Goal: Contribute content: Contribute content

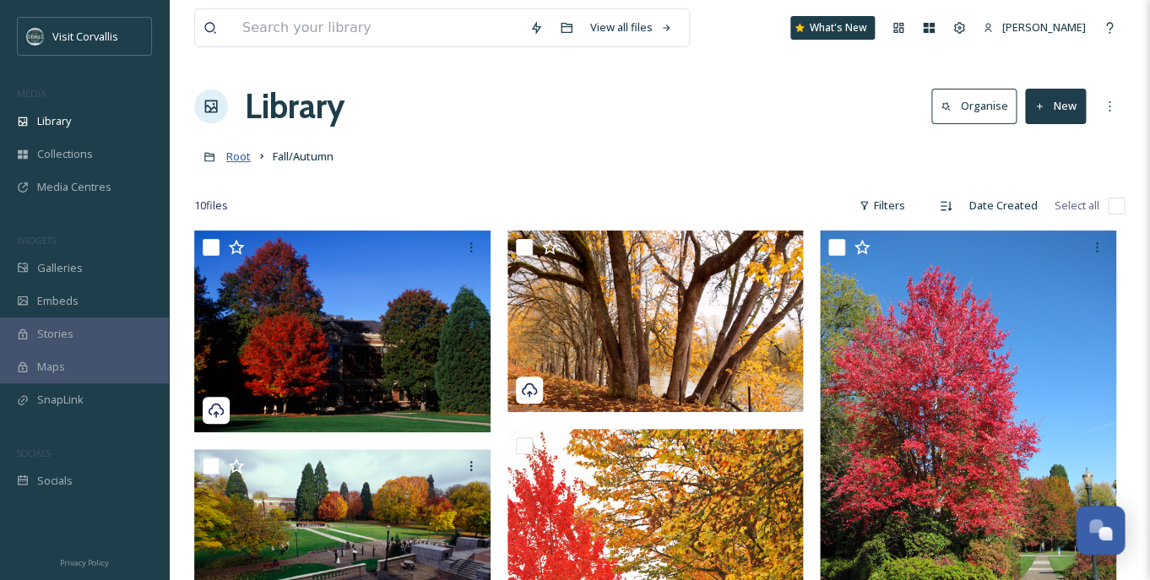
click at [236, 163] on span "Root" at bounding box center [238, 156] width 24 height 15
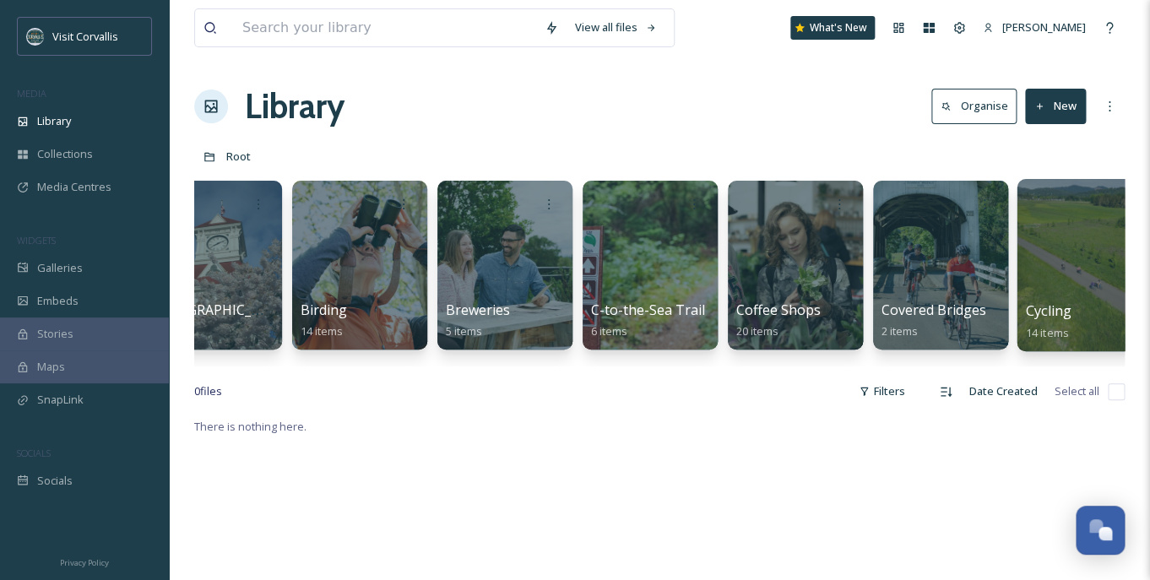
scroll to position [0, 231]
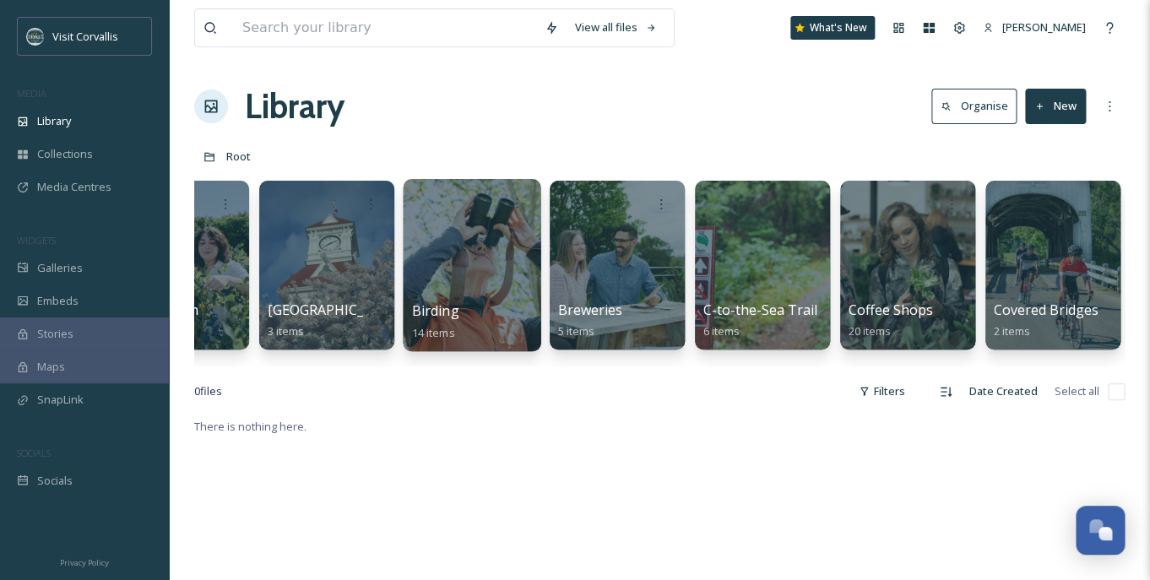
click at [491, 237] on div at bounding box center [472, 265] width 138 height 172
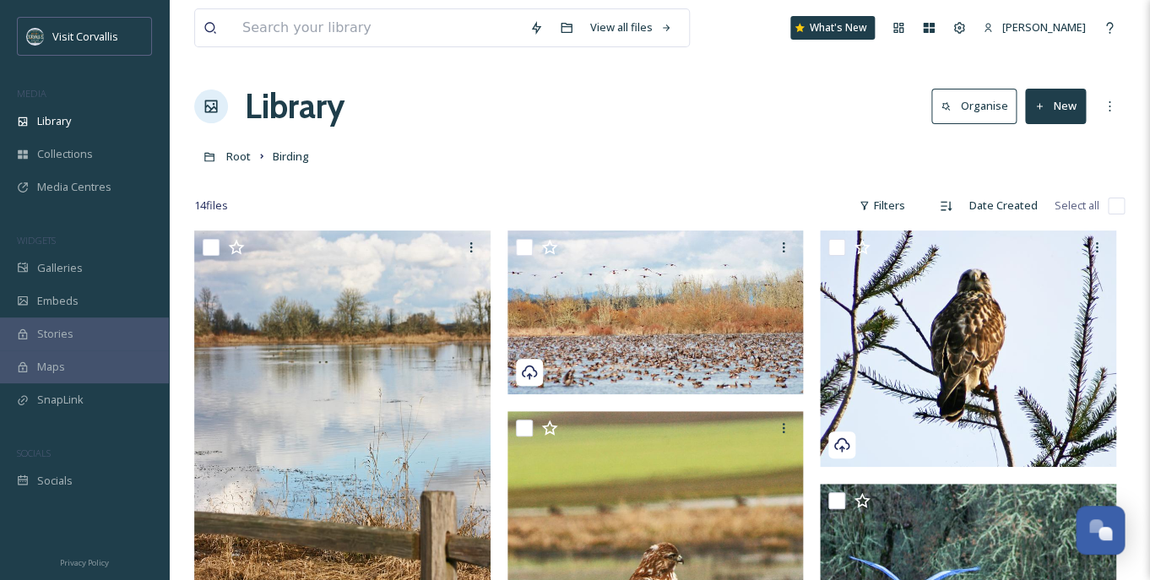
click at [1052, 106] on button "New" at bounding box center [1055, 106] width 61 height 35
click at [1052, 147] on span "File Upload" at bounding box center [1048, 146] width 56 height 16
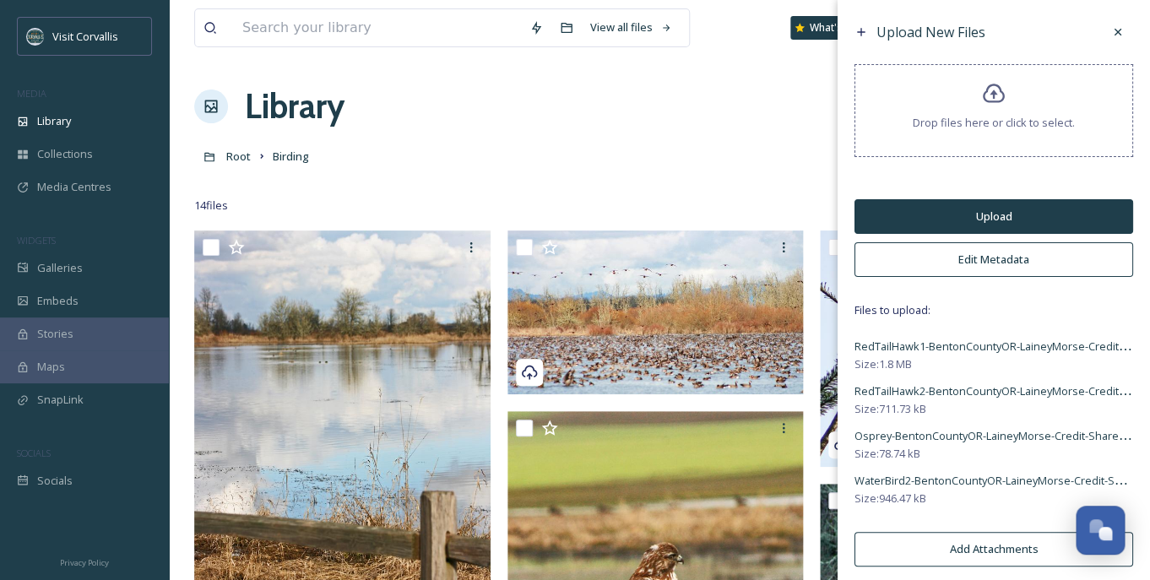
click at [933, 258] on button "Edit Metadata" at bounding box center [994, 259] width 279 height 35
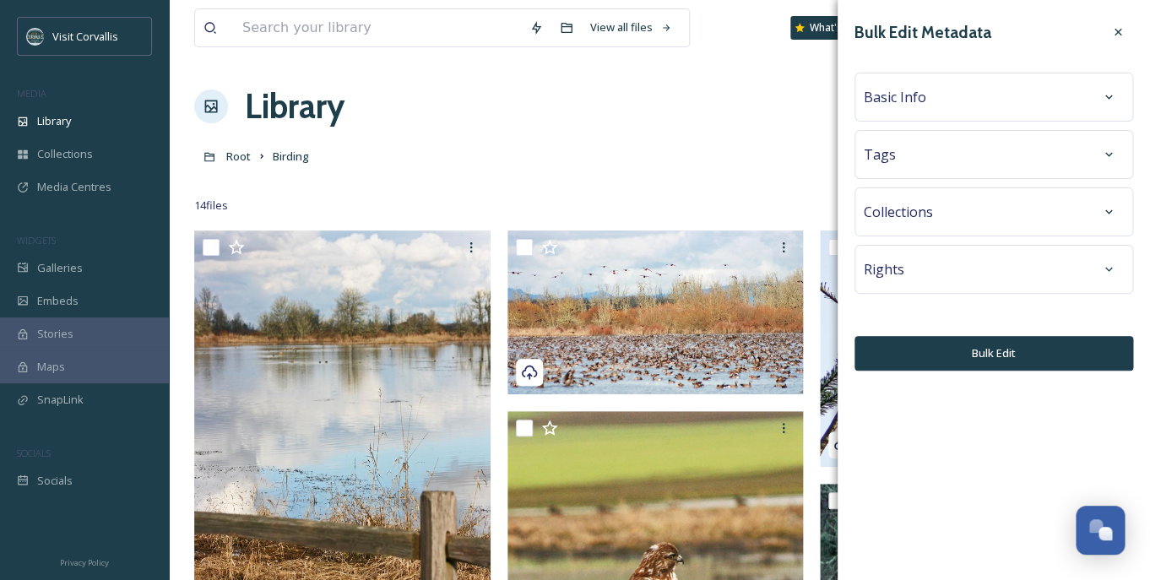
click at [927, 158] on div "Tags" at bounding box center [994, 154] width 260 height 30
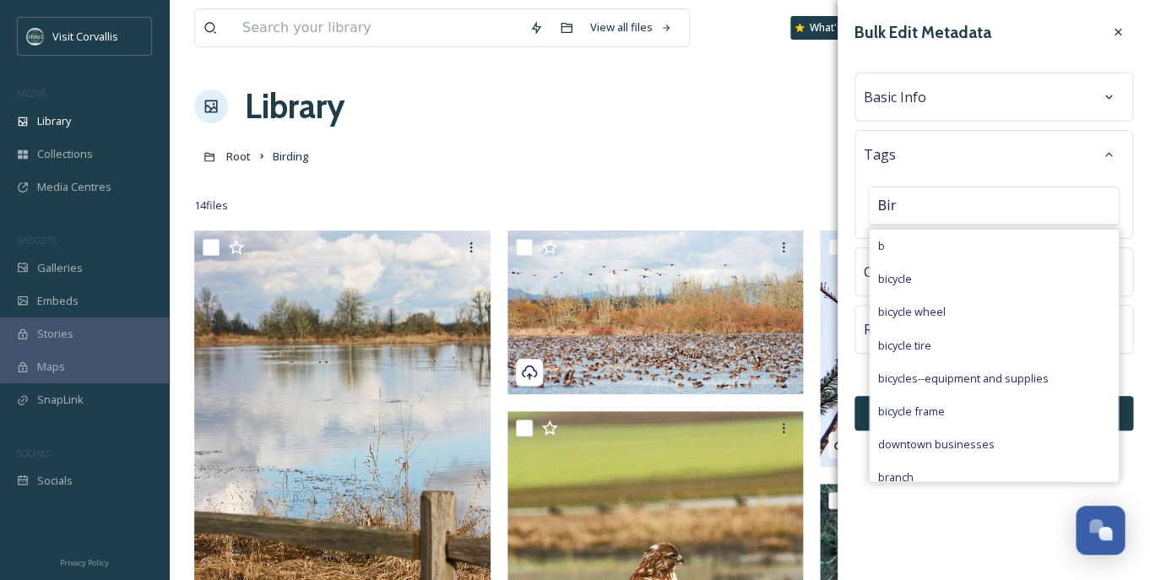
type input "Bird"
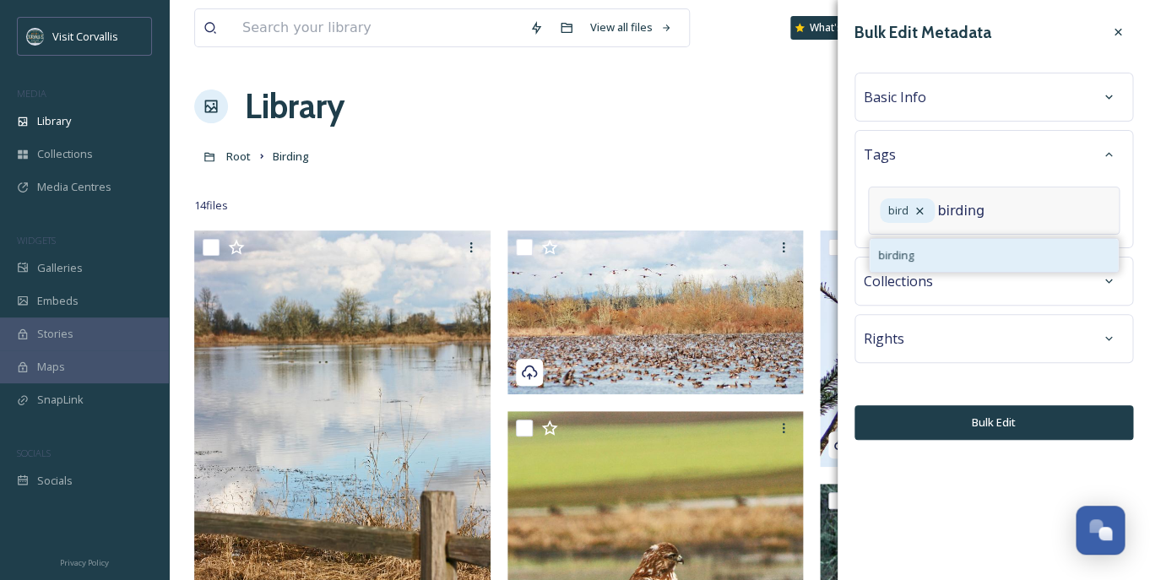
type input "birding"
click at [929, 272] on div "birding" at bounding box center [994, 255] width 248 height 33
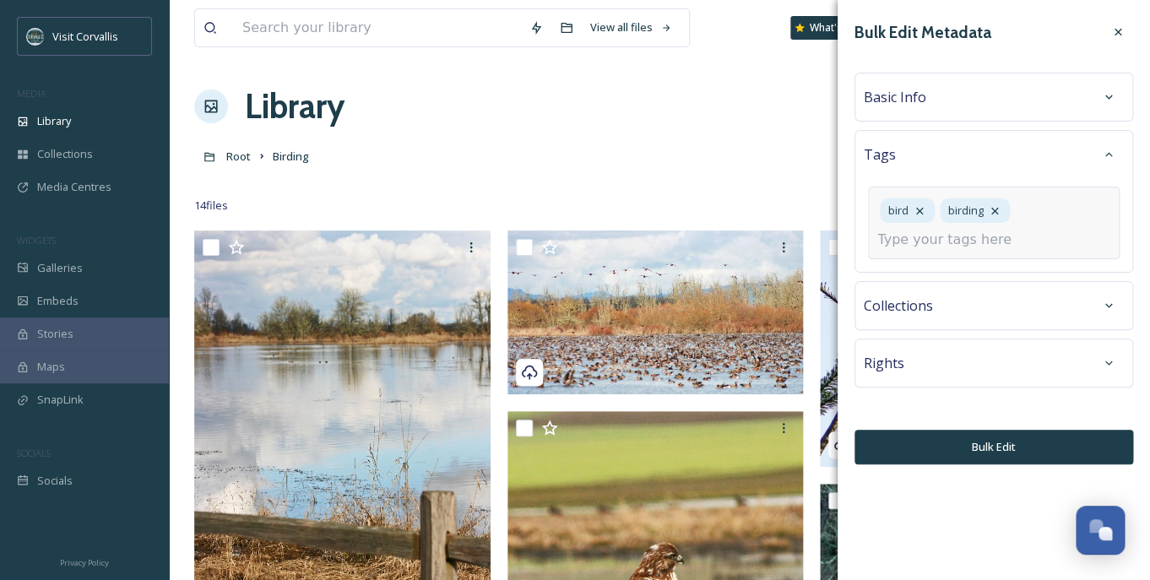
click at [947, 103] on div "Basic Info" at bounding box center [994, 97] width 260 height 30
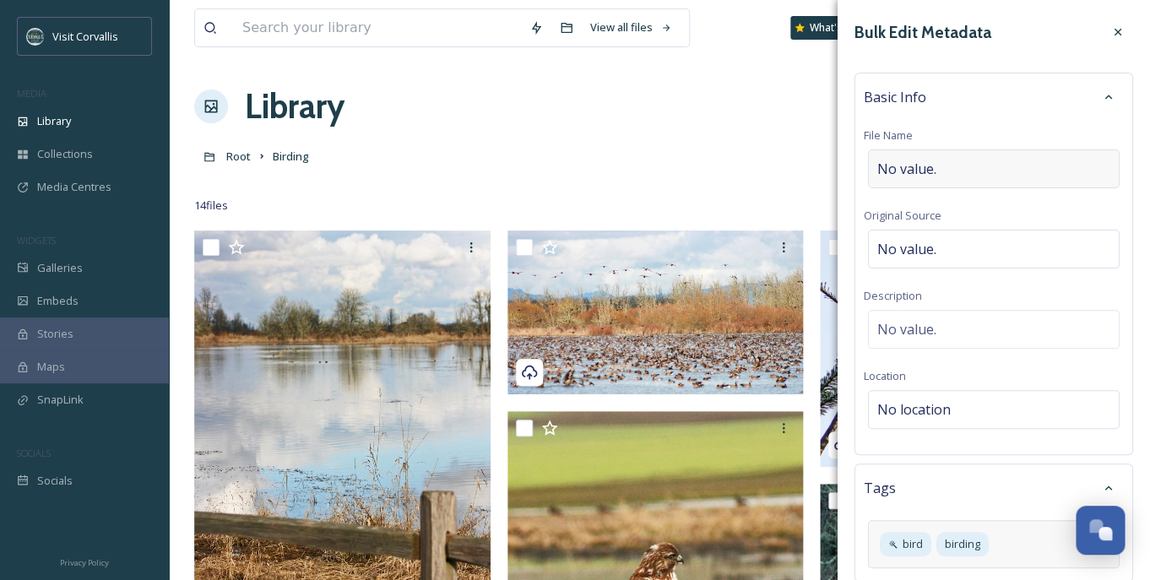
click at [922, 168] on span "No value." at bounding box center [907, 169] width 59 height 20
click at [889, 325] on span "No value." at bounding box center [907, 329] width 59 height 20
click at [904, 327] on textarea at bounding box center [994, 380] width 260 height 140
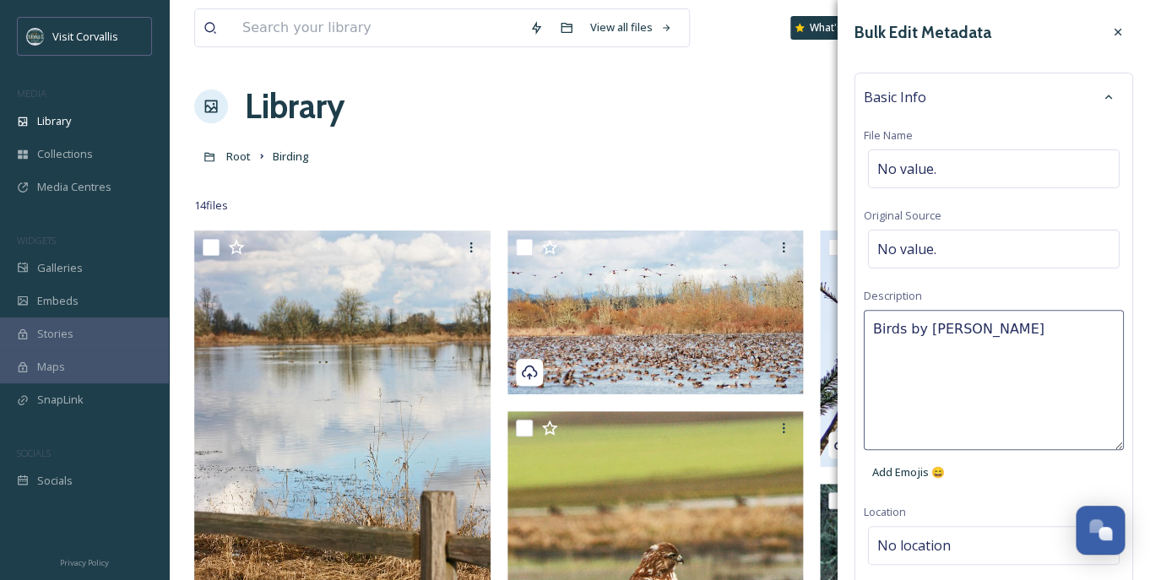
click at [903, 329] on textarea "Birds by [PERSON_NAME]" at bounding box center [994, 380] width 260 height 140
type textarea "Birds near [GEOGRAPHIC_DATA], OR by [PERSON_NAME]"
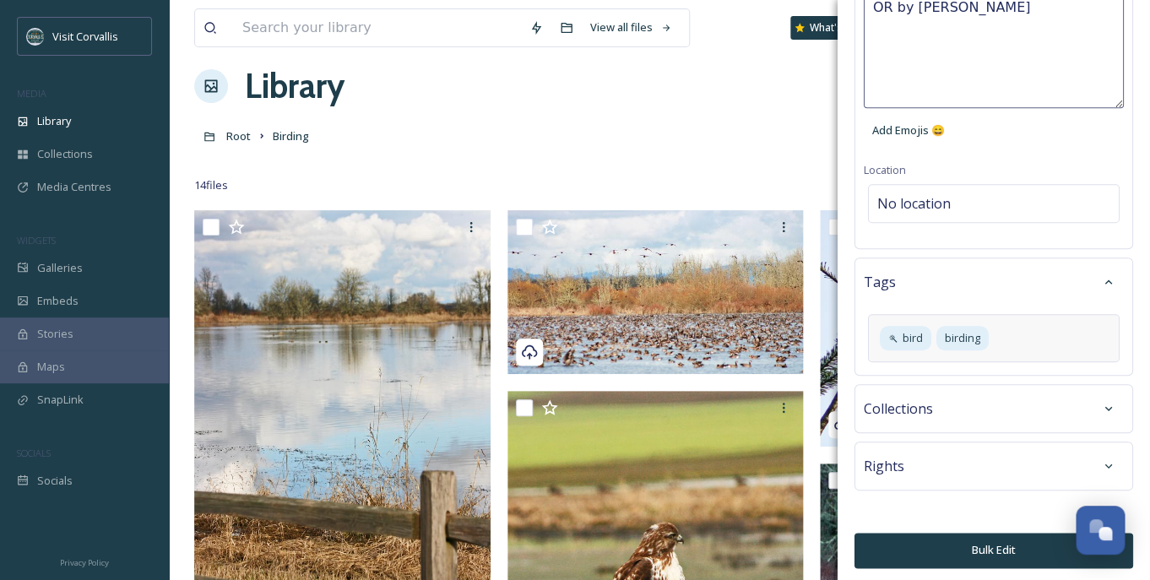
scroll to position [27, 0]
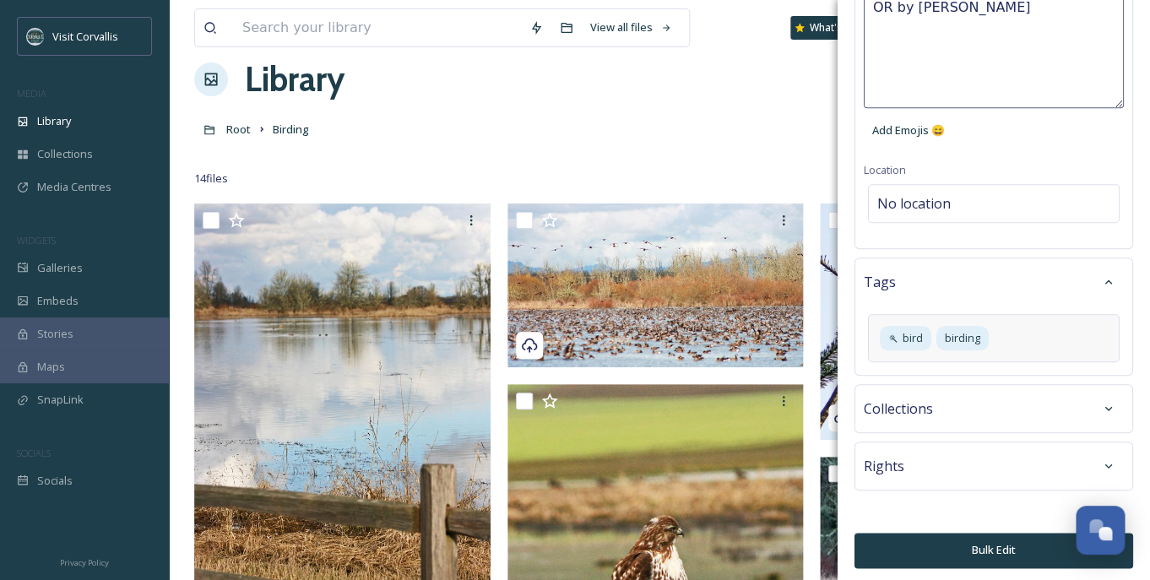
click at [921, 543] on icon at bounding box center [917, 547] width 12 height 12
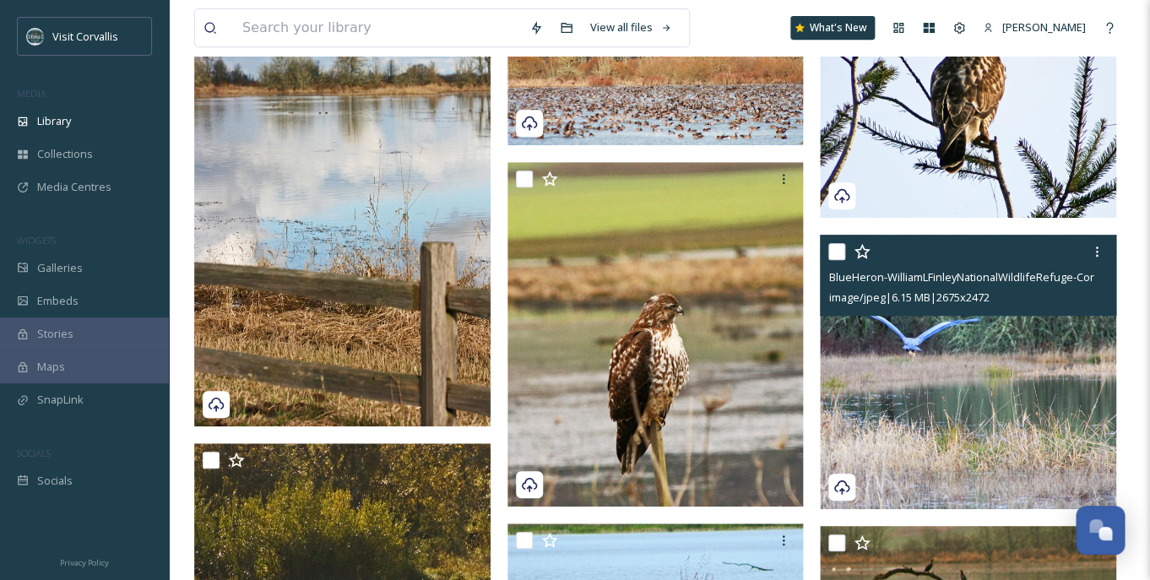
scroll to position [0, 0]
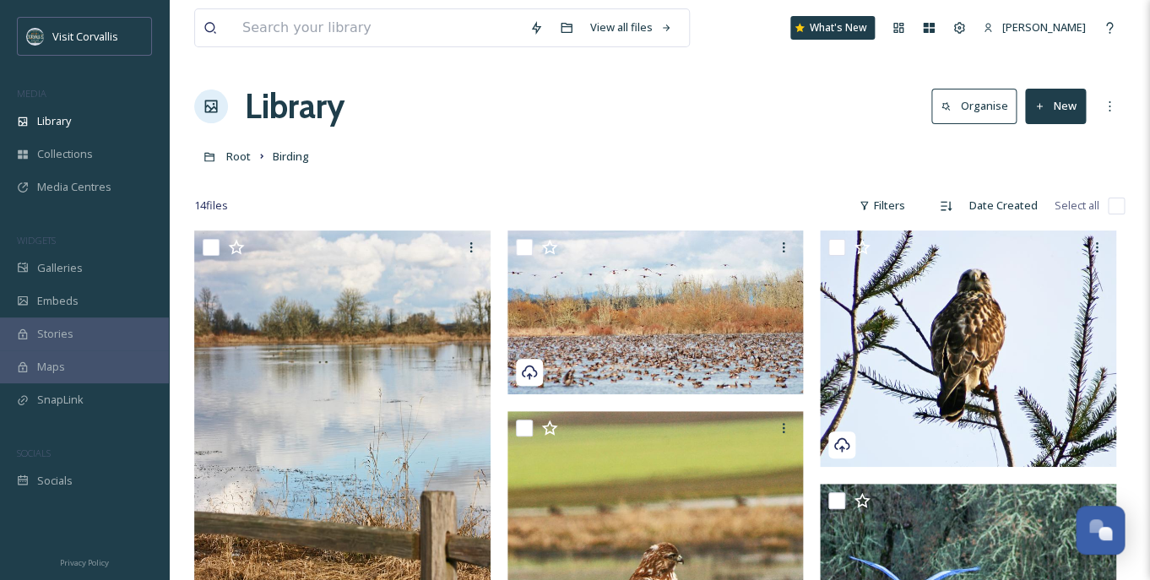
click at [1066, 111] on button "New" at bounding box center [1055, 106] width 61 height 35
click at [1050, 142] on span "File Upload" at bounding box center [1048, 146] width 56 height 16
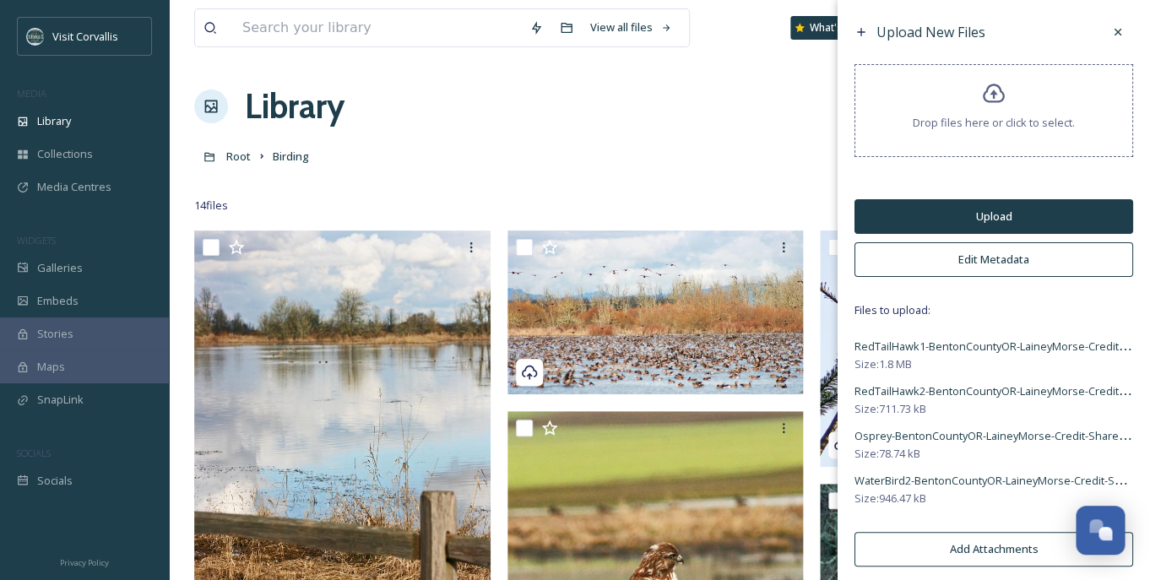
click at [949, 255] on button "Edit Metadata" at bounding box center [994, 259] width 279 height 35
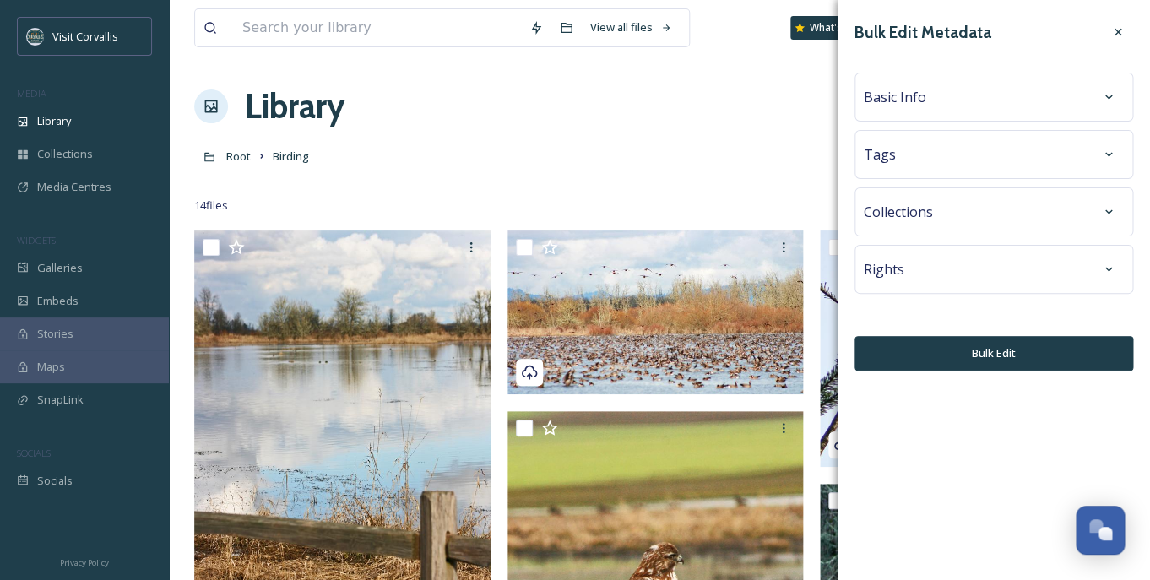
click at [920, 162] on div "Tags" at bounding box center [994, 154] width 260 height 30
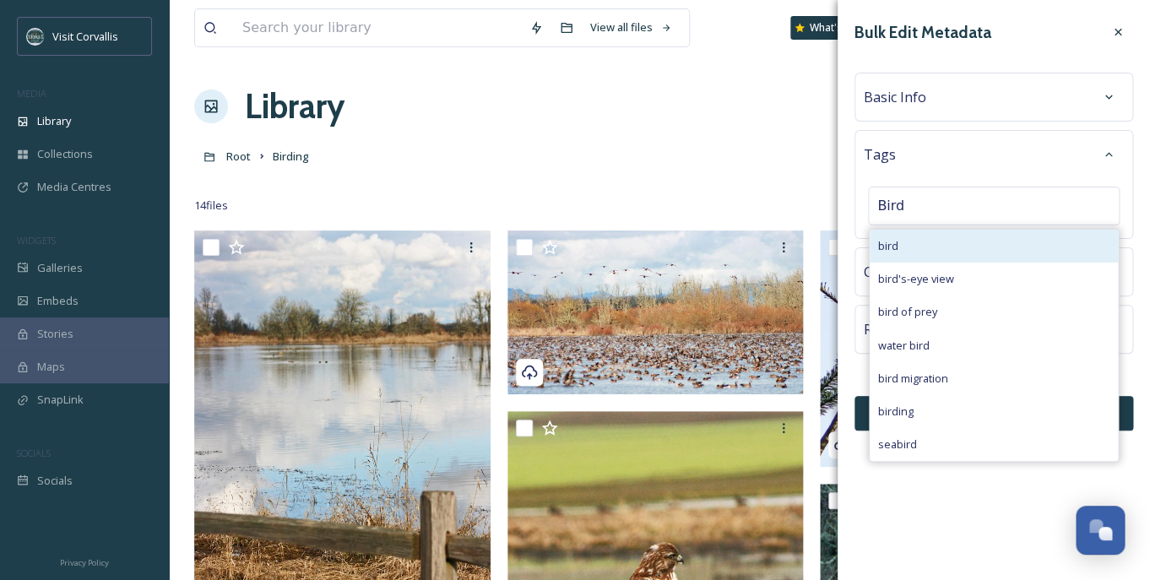
type input "Bird"
click at [928, 253] on div "bird" at bounding box center [994, 246] width 248 height 33
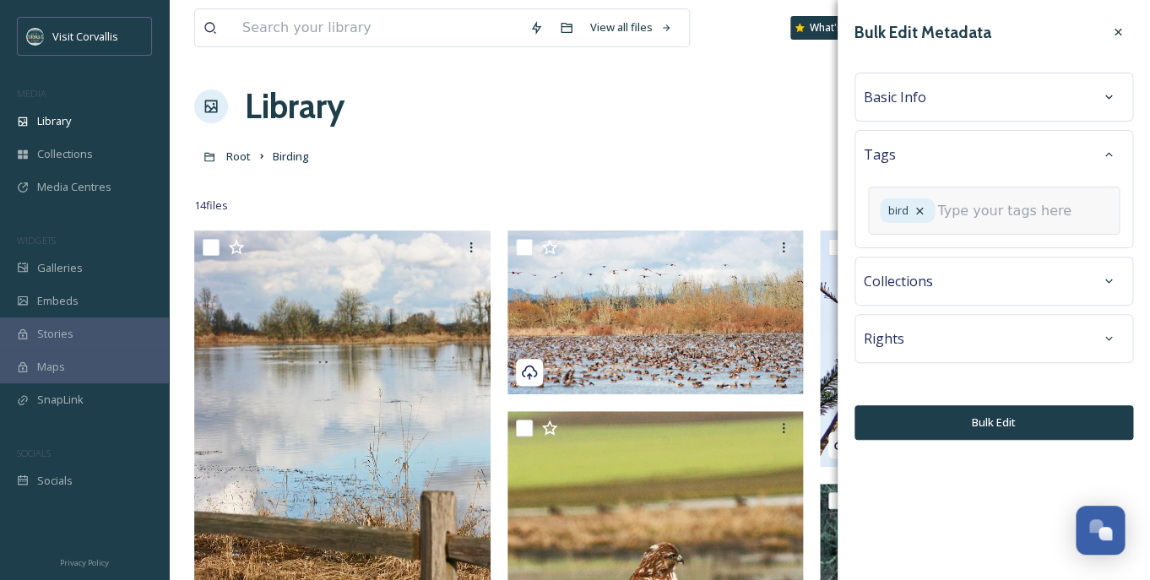
click at [938, 221] on input at bounding box center [1022, 211] width 169 height 20
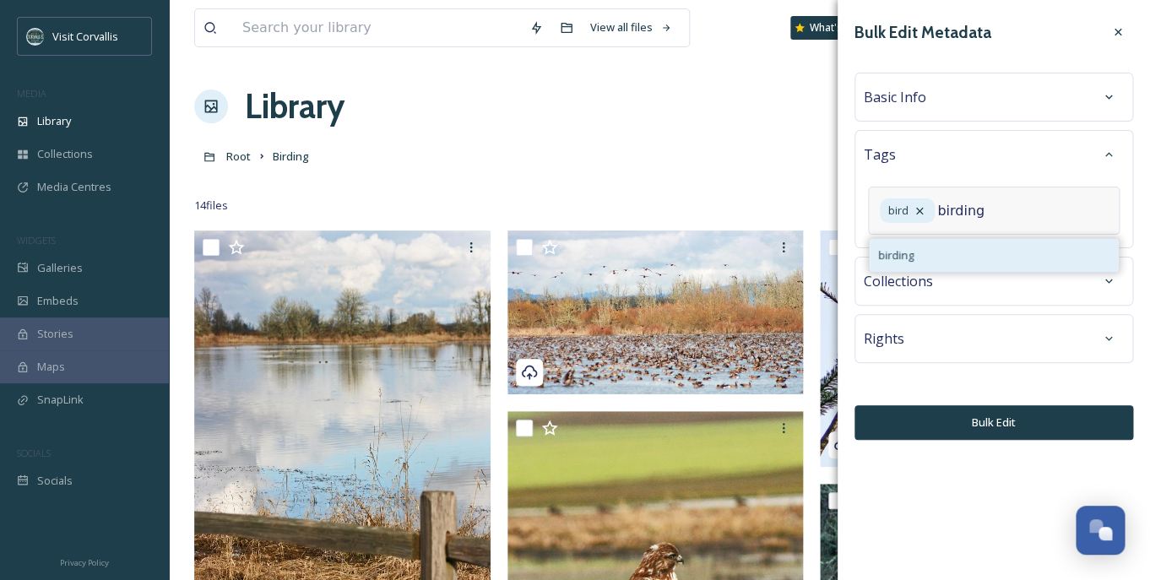
type input "birding"
click at [960, 272] on div "birding" at bounding box center [994, 255] width 248 height 33
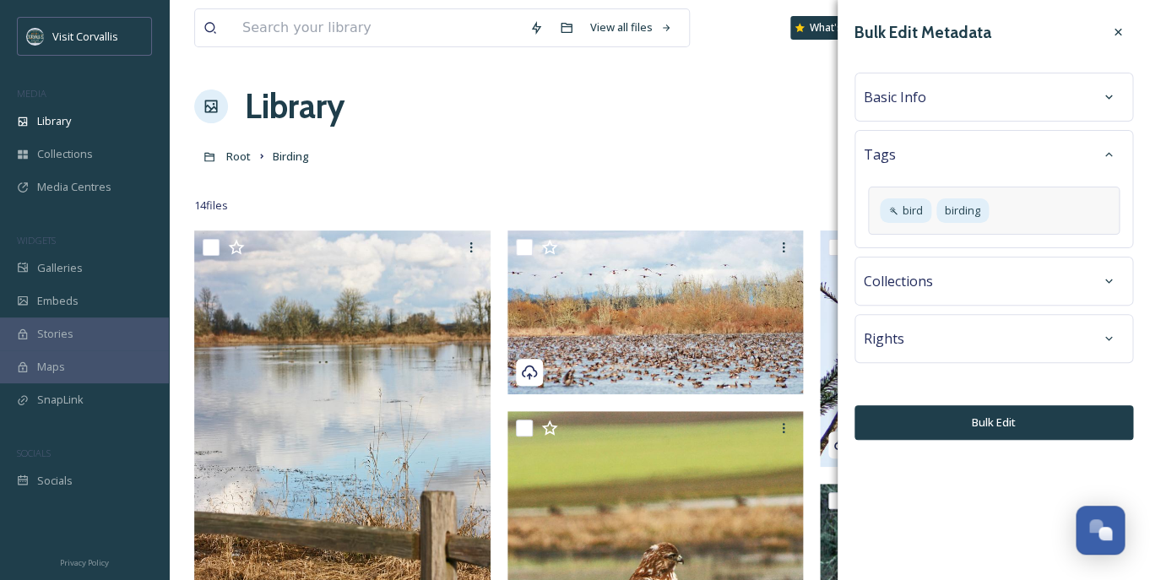
click at [964, 101] on div "Basic Info" at bounding box center [994, 97] width 260 height 30
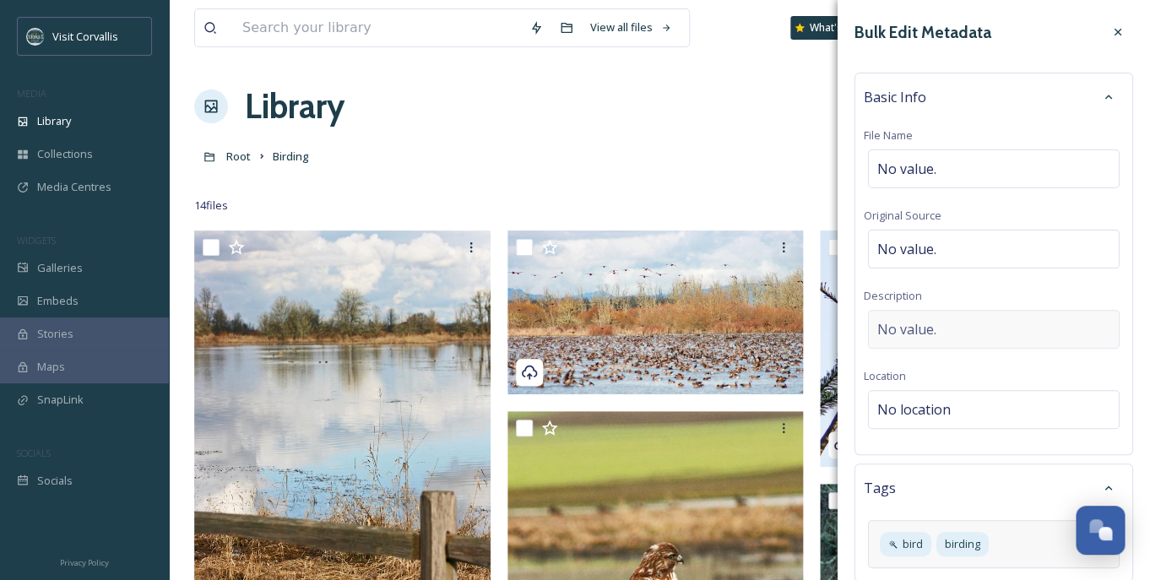
click at [921, 336] on span "No value." at bounding box center [907, 329] width 59 height 20
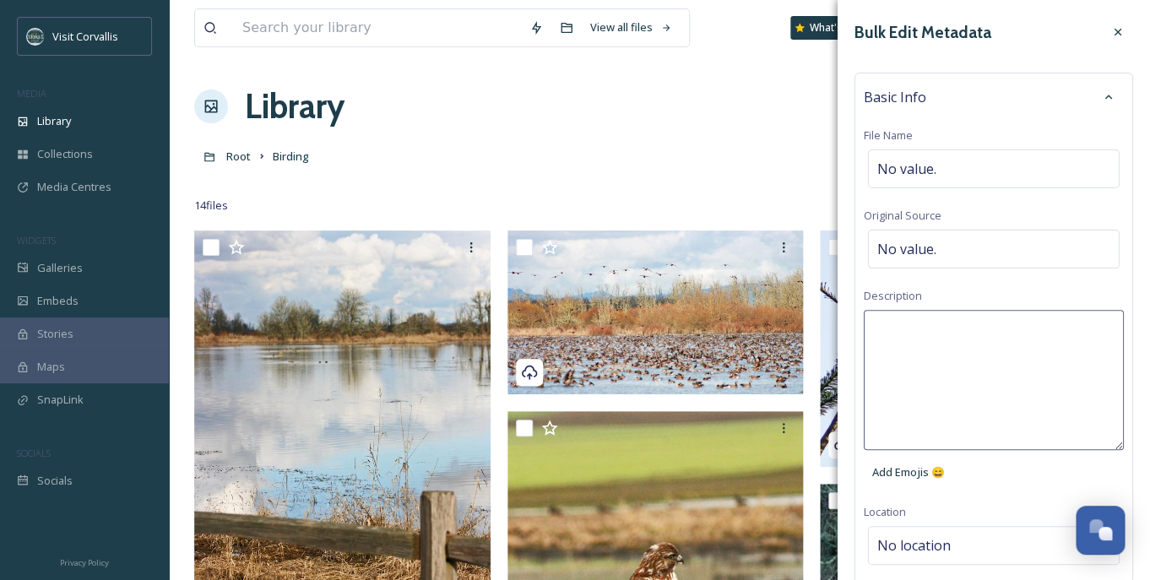
click at [891, 332] on textarea at bounding box center [994, 380] width 260 height 140
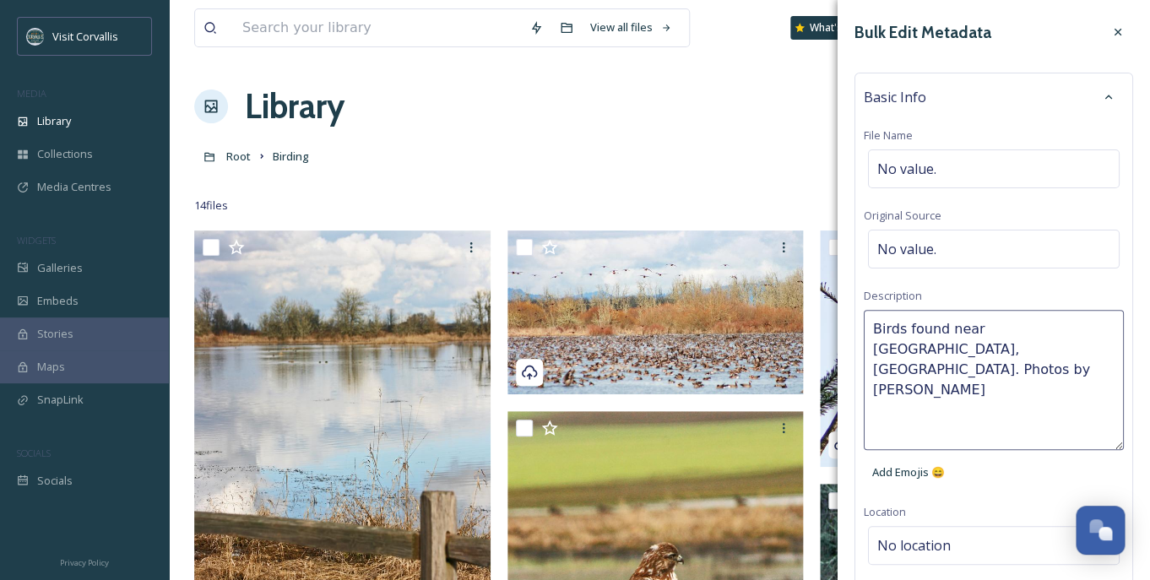
type textarea "Birds found near [GEOGRAPHIC_DATA], [GEOGRAPHIC_DATA]. Photos by [PERSON_NAME]"
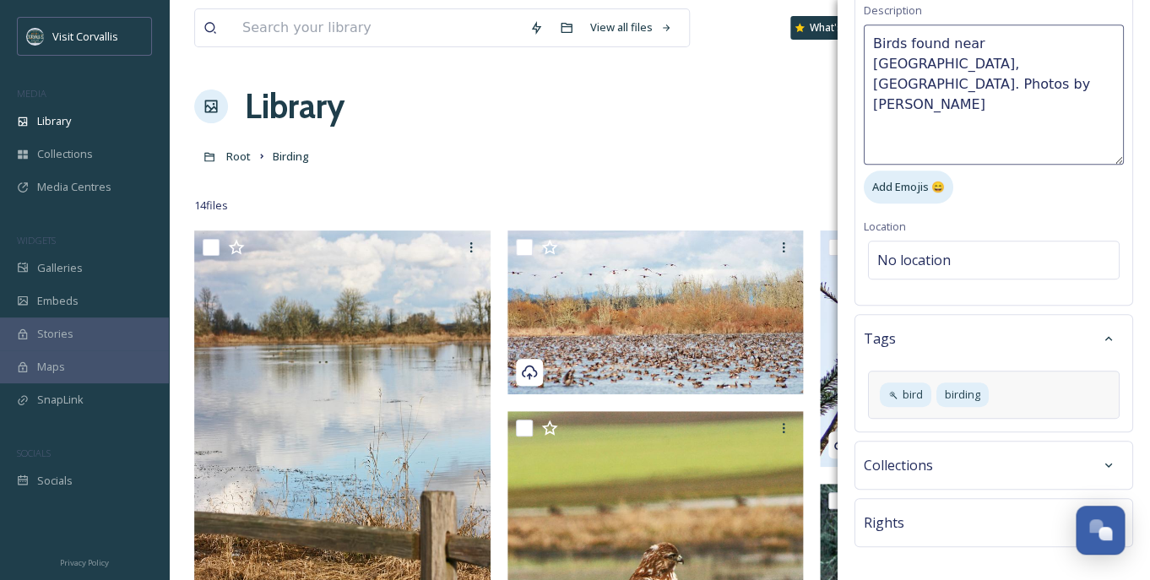
scroll to position [342, 0]
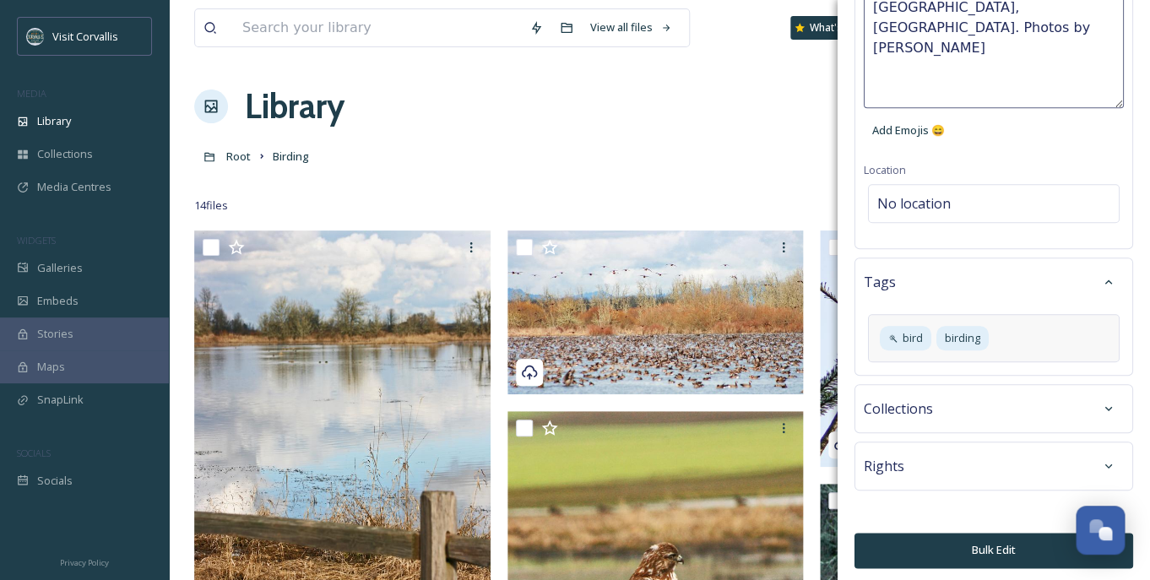
click at [922, 544] on icon at bounding box center [917, 547] width 12 height 12
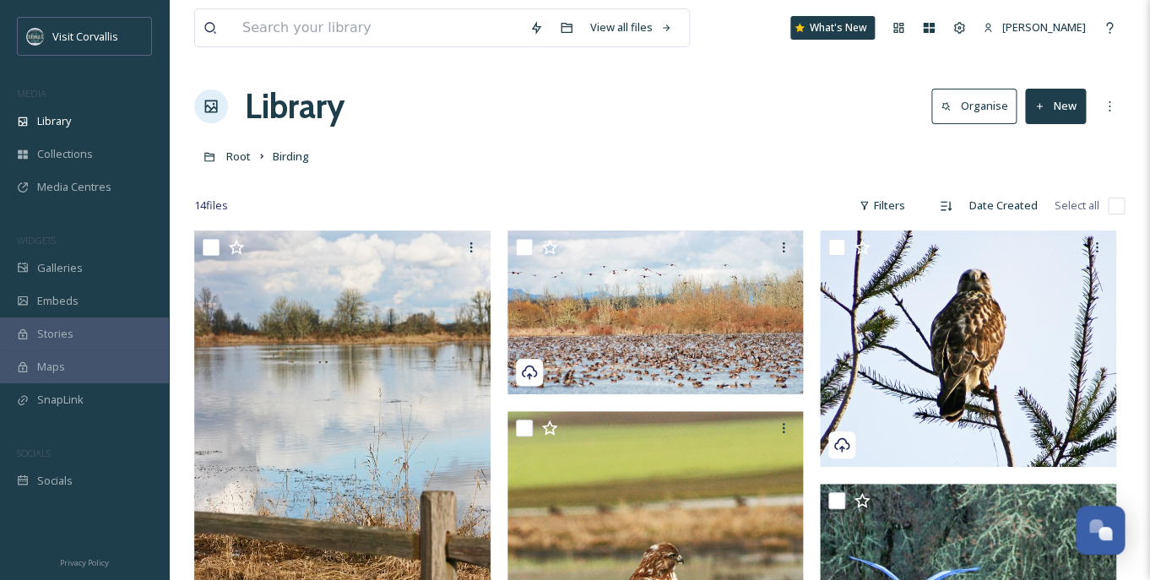
click at [522, 143] on div "Root Birding" at bounding box center [659, 156] width 931 height 32
click at [1045, 111] on icon at bounding box center [1040, 106] width 11 height 11
click at [1056, 144] on span "File Upload" at bounding box center [1048, 146] width 56 height 16
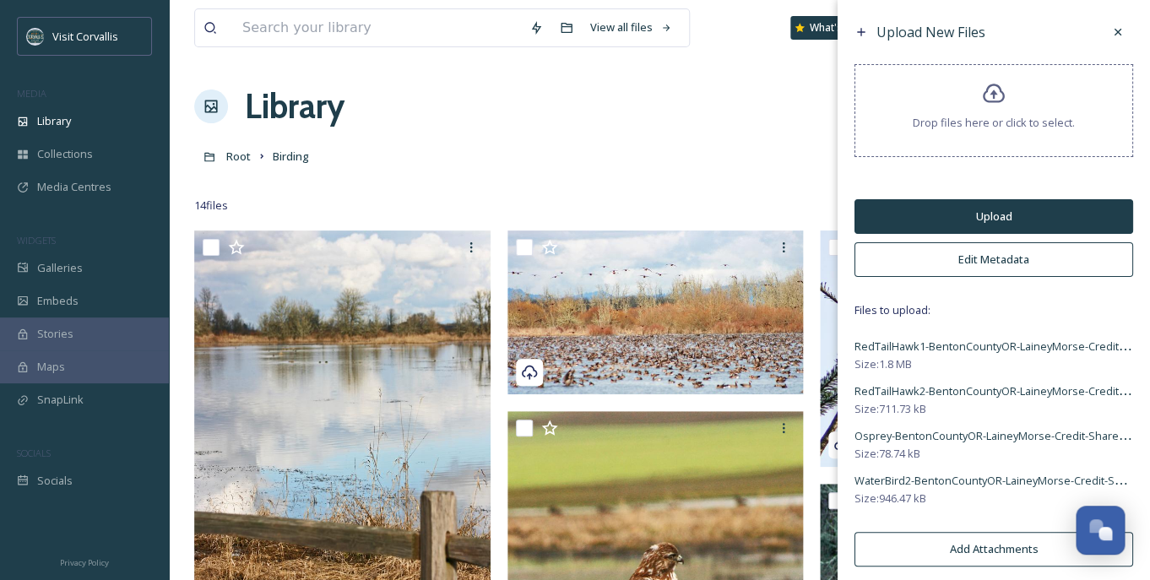
click at [934, 213] on button "Upload" at bounding box center [994, 216] width 279 height 35
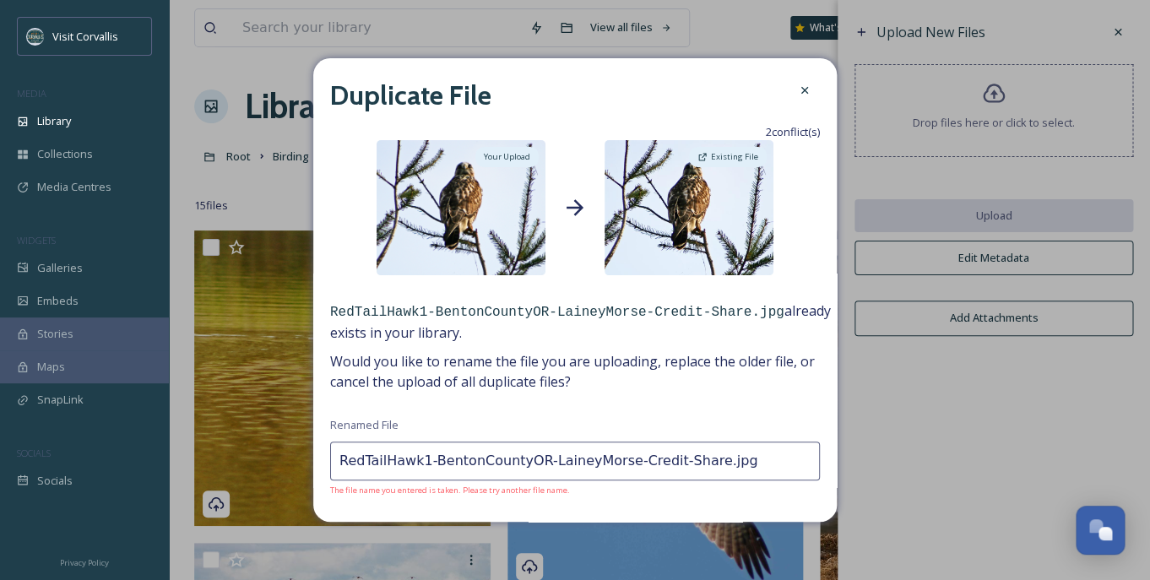
scroll to position [53, 0]
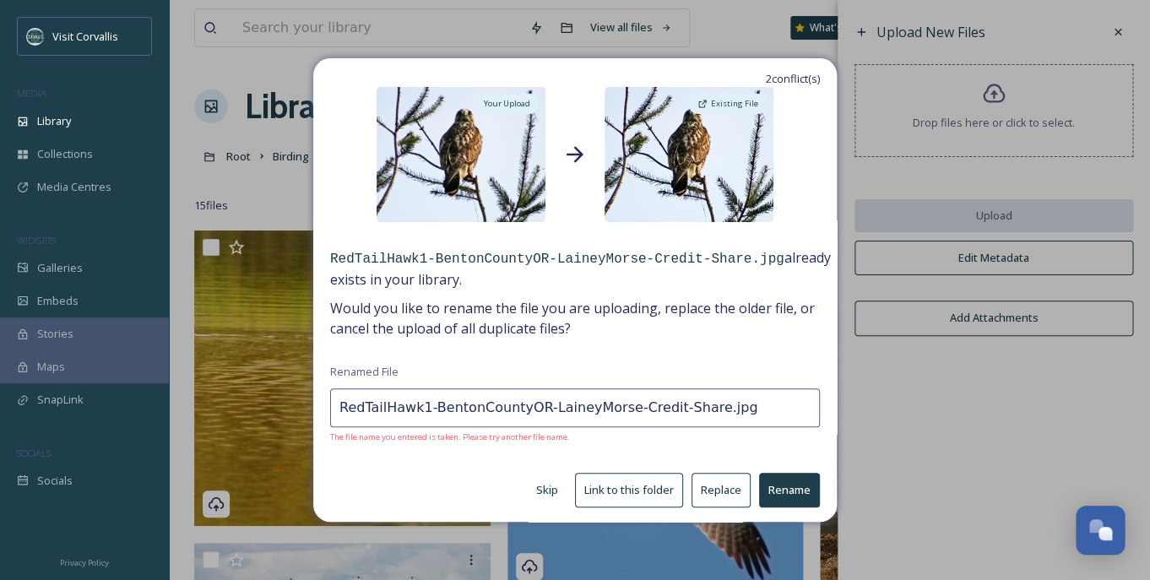
click at [554, 488] on button "Skip" at bounding box center [547, 490] width 39 height 33
type input "RedTailHawk2-BentonCountyOR-LaineyMorse-Credit-Share.jpg"
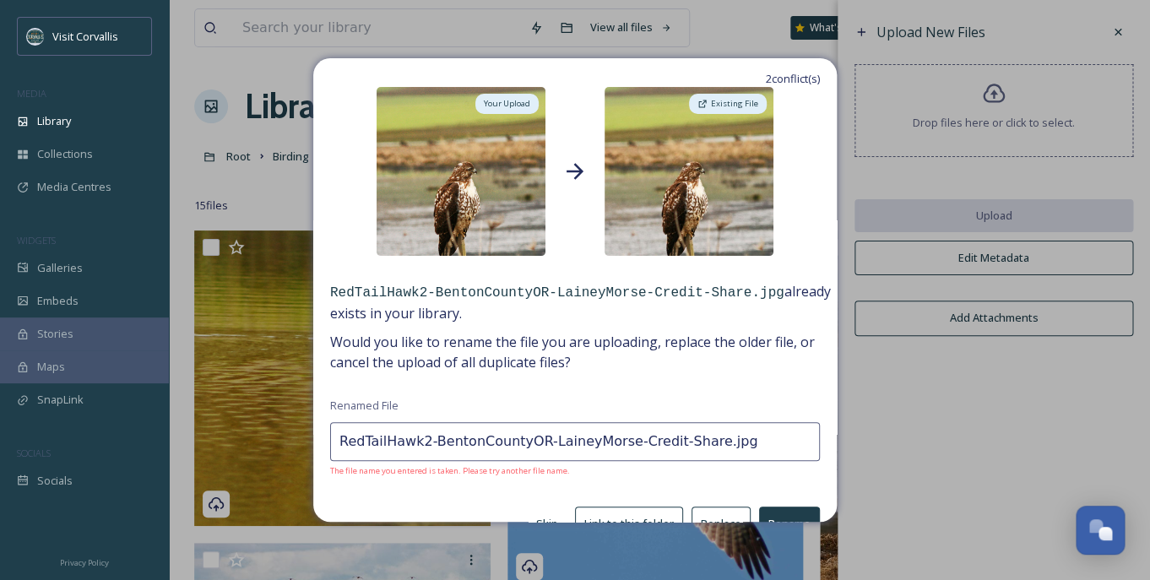
scroll to position [88, 0]
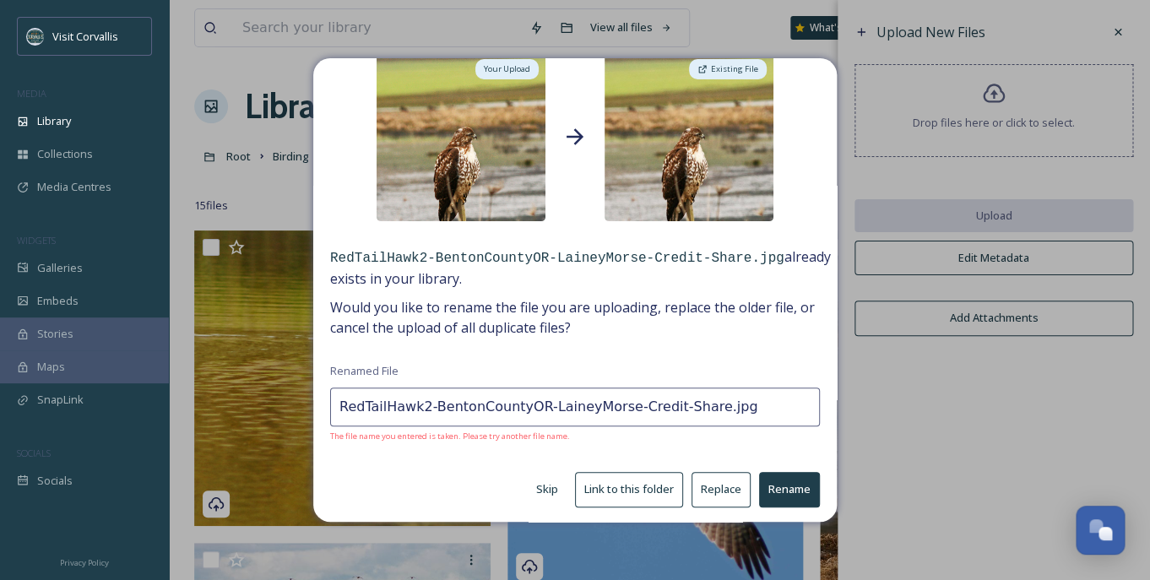
click at [551, 487] on button "Skip" at bounding box center [547, 489] width 39 height 33
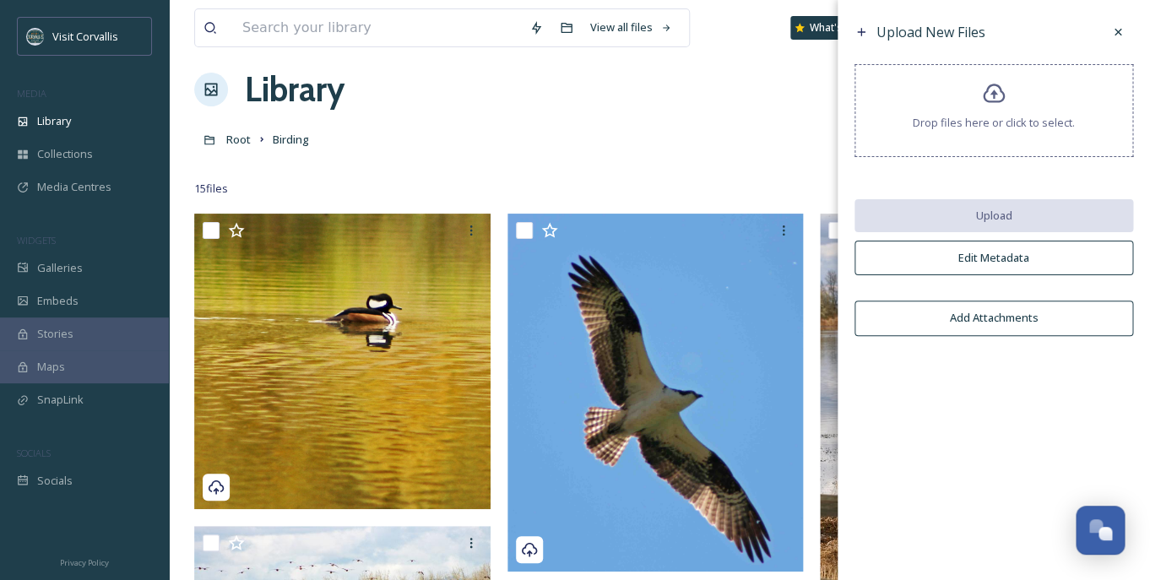
scroll to position [34, 0]
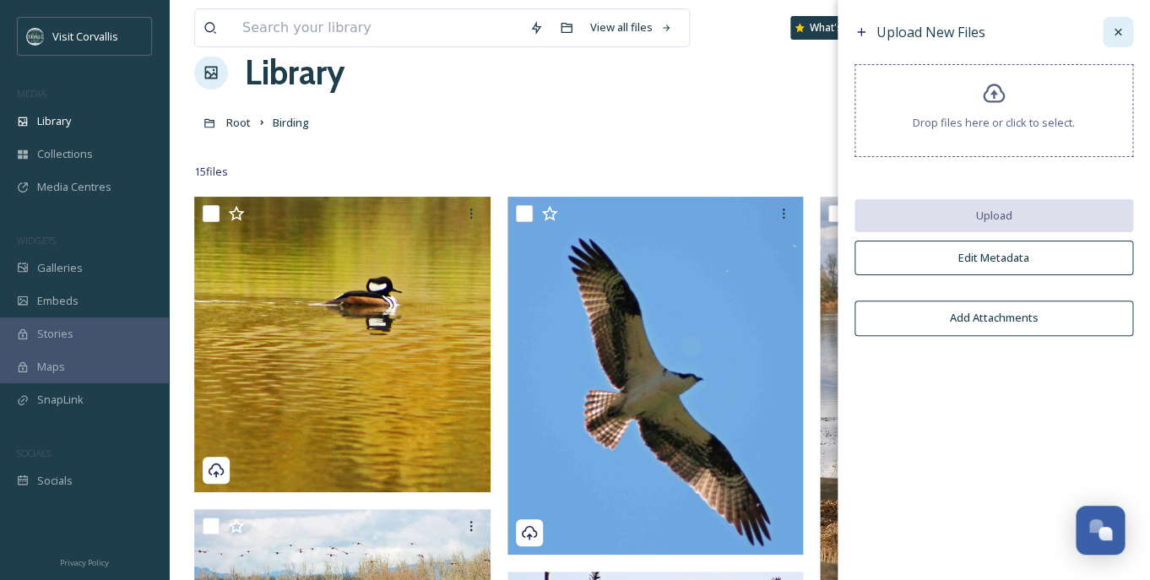
click at [1117, 36] on icon at bounding box center [1119, 32] width 14 height 14
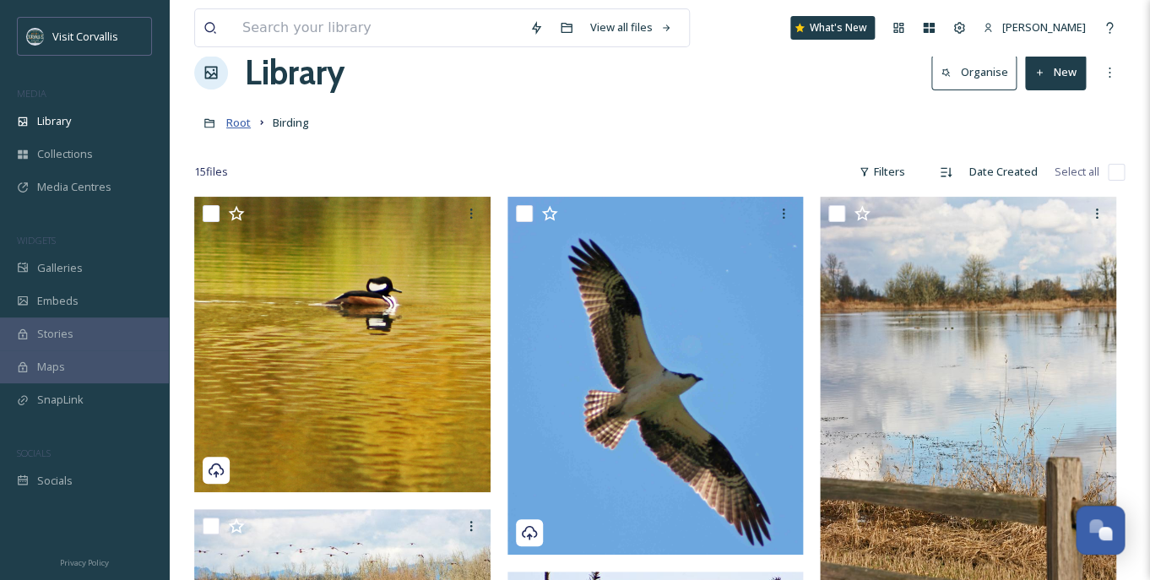
click at [239, 126] on span "Root" at bounding box center [238, 122] width 24 height 15
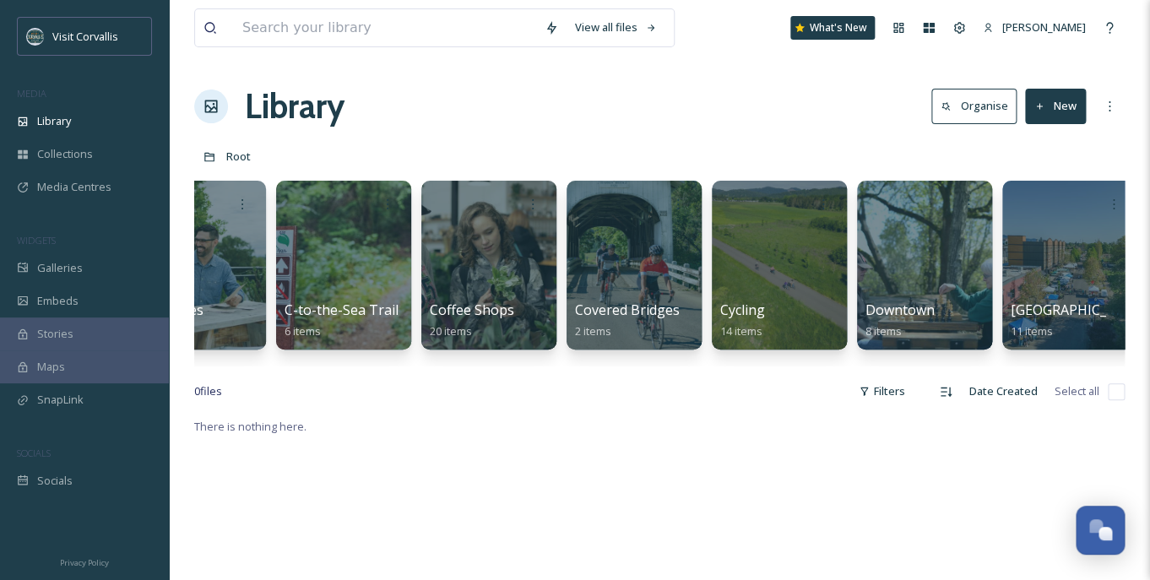
scroll to position [0, 668]
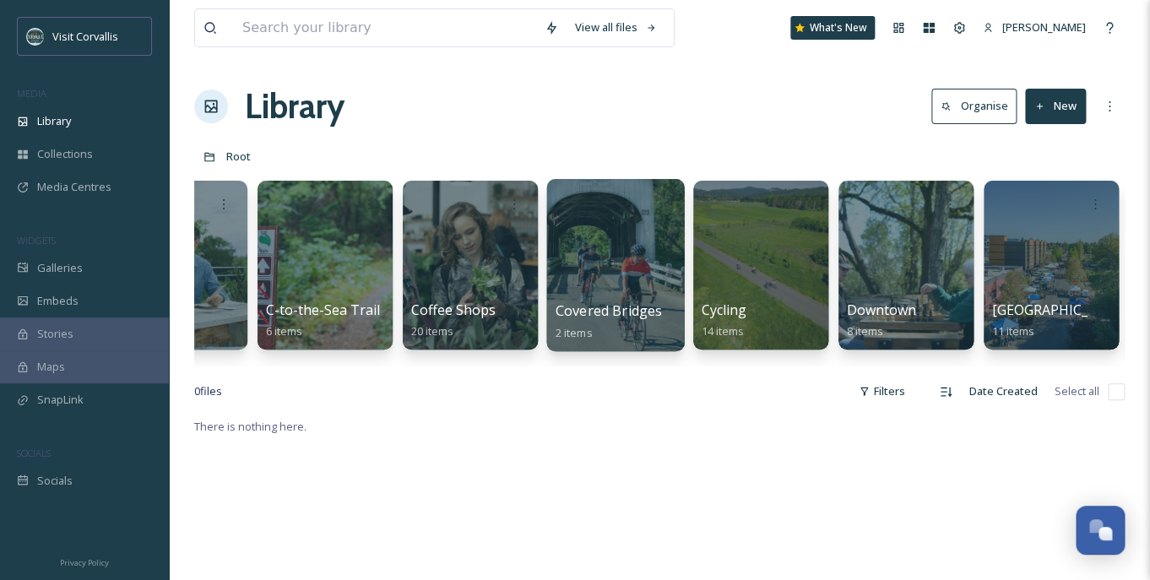
click at [628, 266] on div at bounding box center [615, 265] width 138 height 172
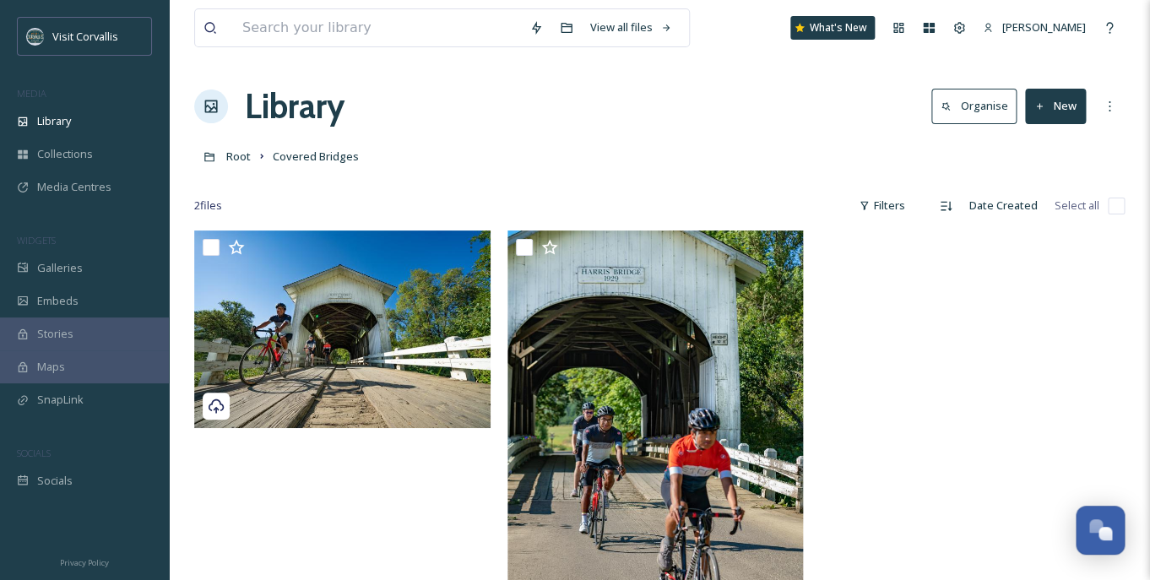
click at [1062, 114] on button "New" at bounding box center [1055, 106] width 61 height 35
click at [1020, 151] on div "File Upload" at bounding box center [1037, 145] width 95 height 33
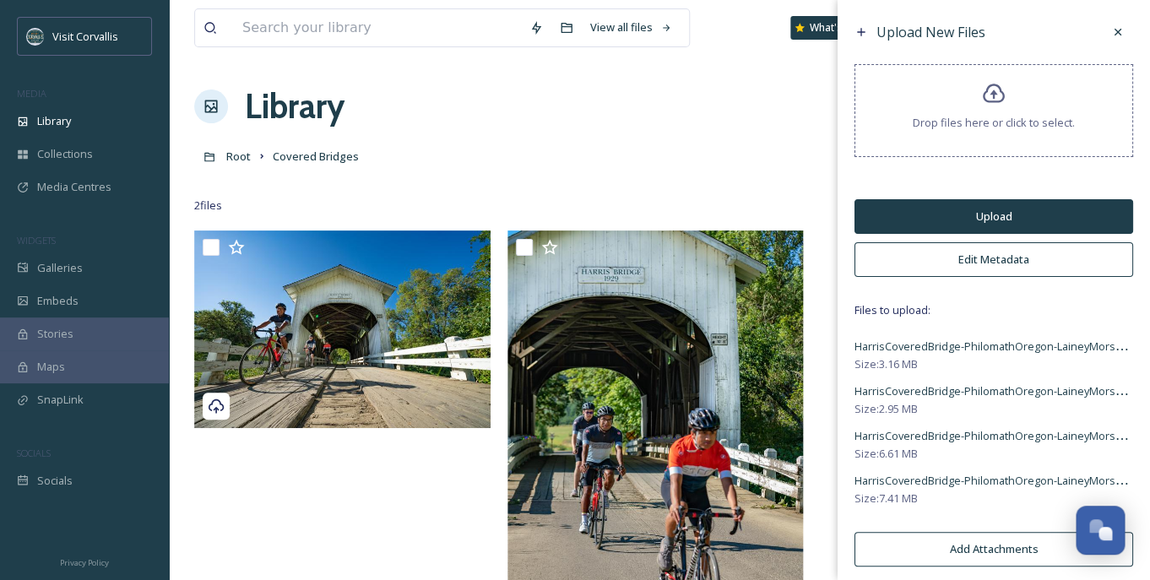
click at [979, 264] on button "Edit Metadata" at bounding box center [994, 259] width 279 height 35
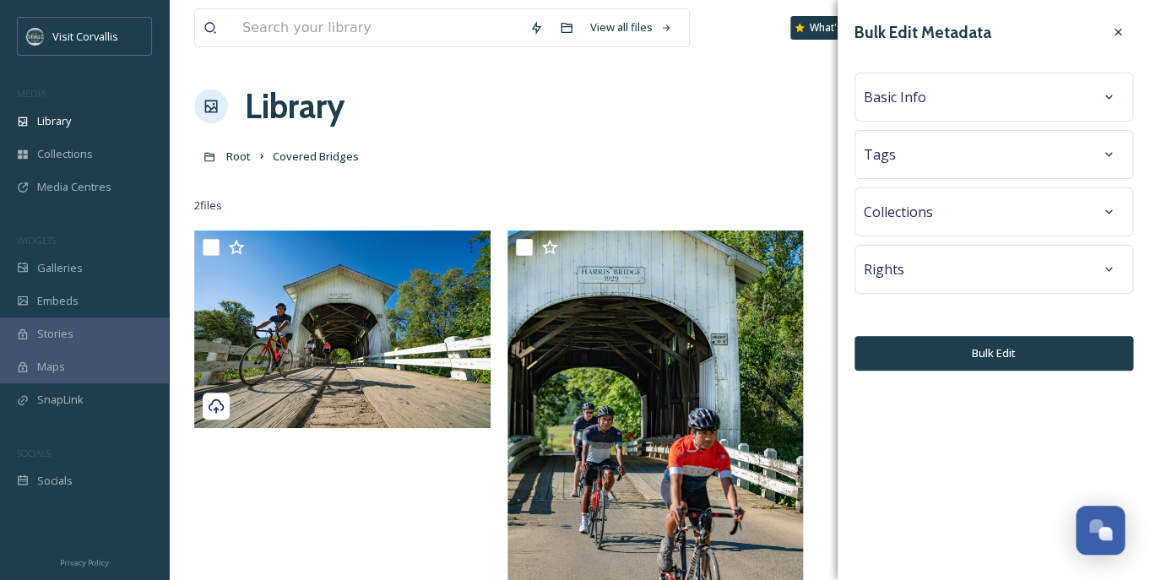
click at [944, 158] on div "Tags" at bounding box center [994, 154] width 260 height 30
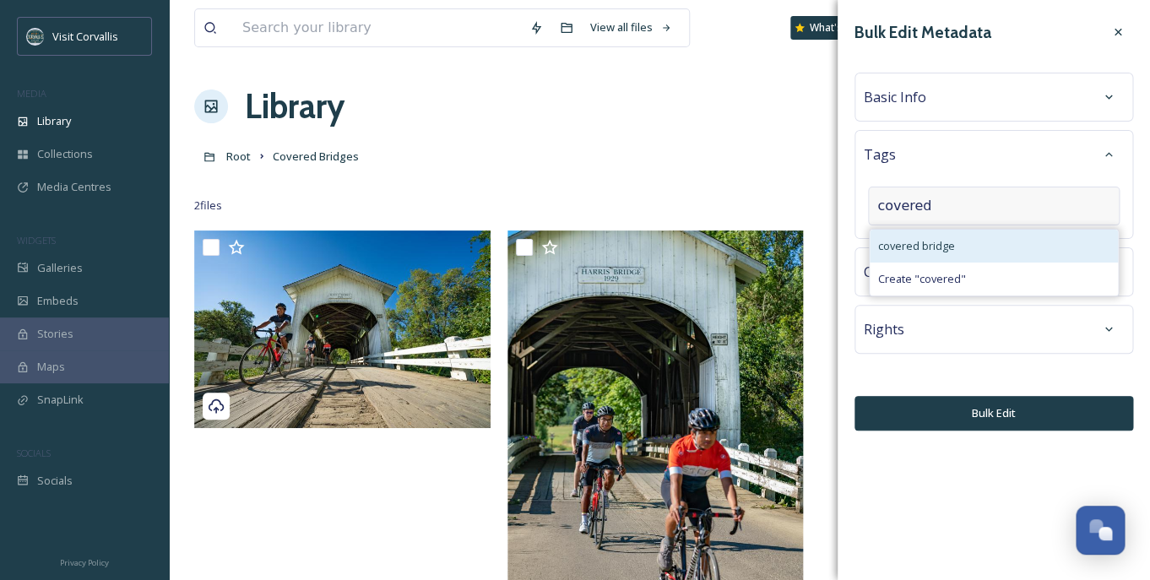
type input "covered"
click at [963, 233] on div "covered bridge" at bounding box center [994, 246] width 248 height 33
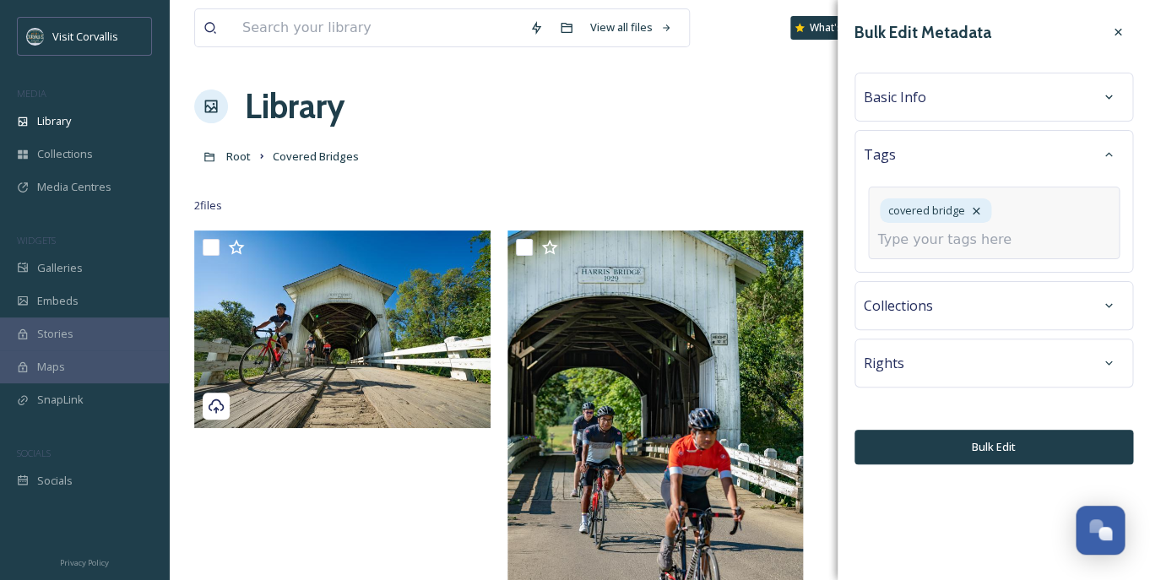
click at [949, 242] on input at bounding box center [962, 240] width 169 height 20
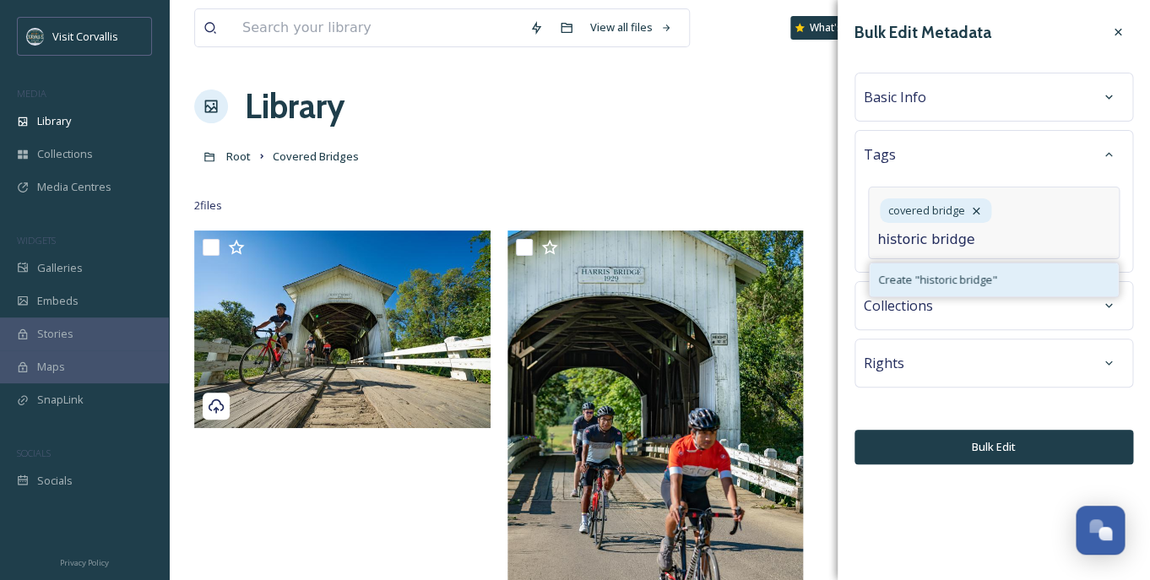
type input "historic bridge"
click at [968, 275] on span "Create " historic bridge "" at bounding box center [937, 280] width 119 height 16
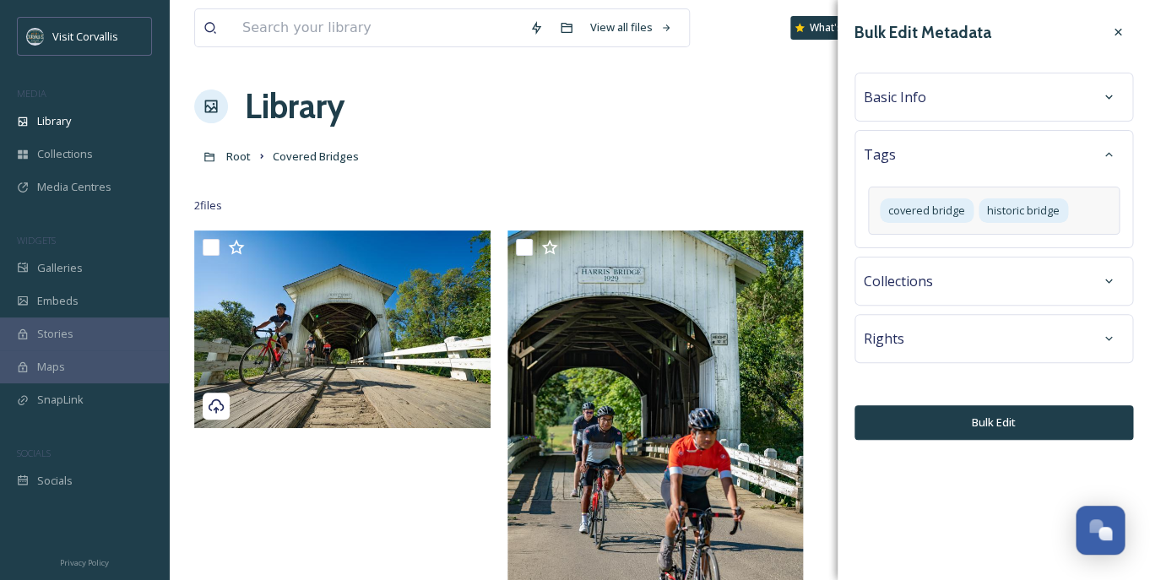
click at [904, 114] on div "Basic Info" at bounding box center [994, 97] width 279 height 49
click at [912, 110] on div "Basic Info" at bounding box center [994, 97] width 260 height 30
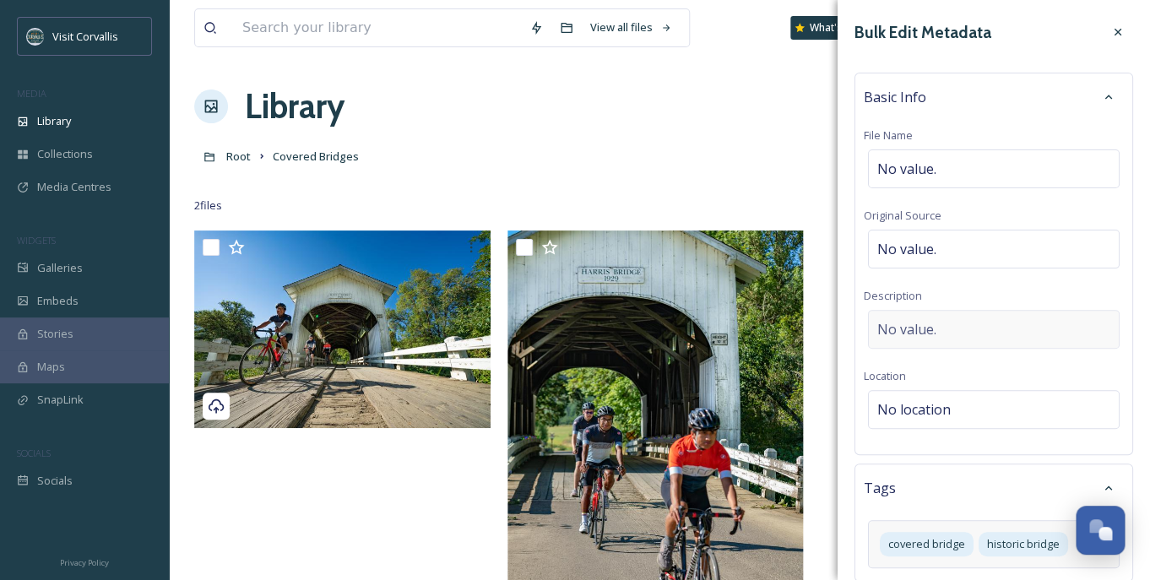
click at [917, 324] on span "No value." at bounding box center [907, 329] width 59 height 20
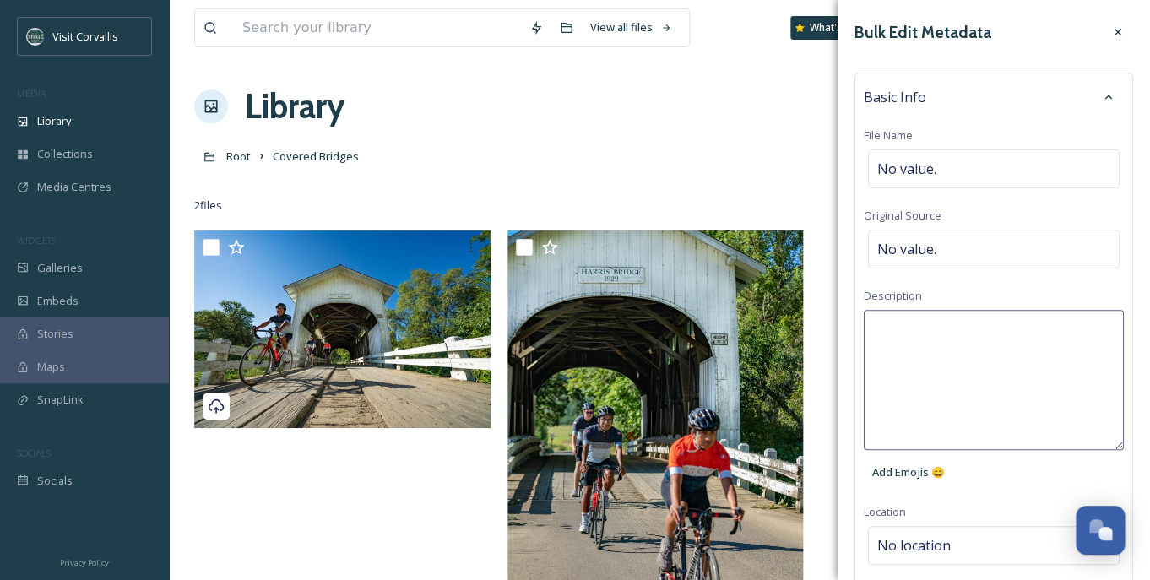
click at [915, 327] on textarea at bounding box center [994, 380] width 260 height 140
paste textarea "HarrisCoveredBridge-PhilomathOregon-LaineyMorse-Credit-ShareWithCredit (4)"
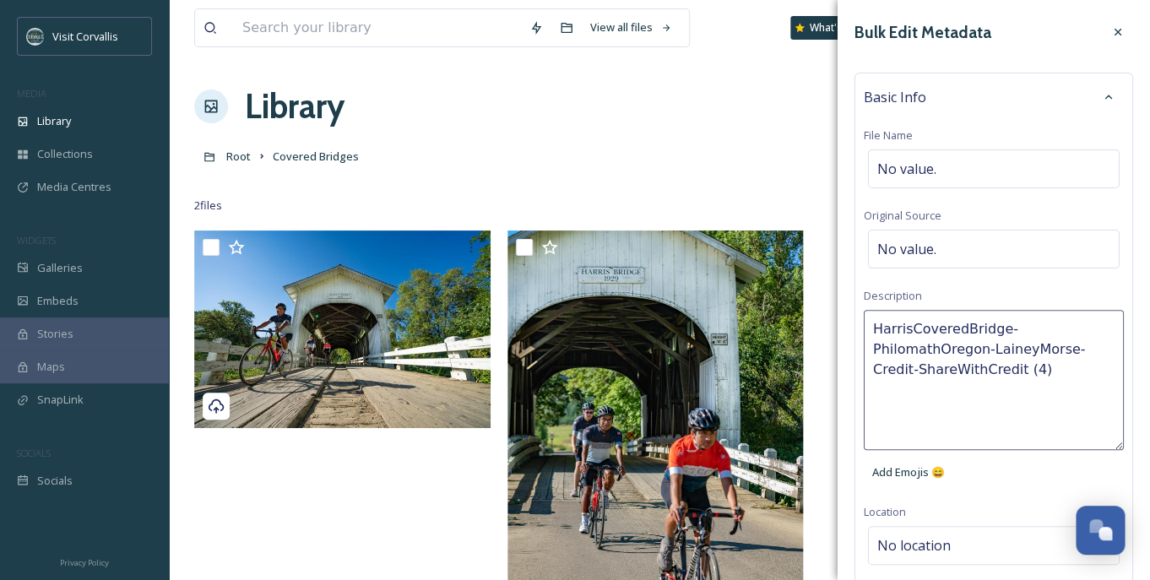
click at [910, 329] on textarea "HarrisCoveredBridge-PhilomathOregon-LaineyMorse-Credit-ShareWithCredit (4)" at bounding box center [994, 380] width 260 height 140
click at [1005, 329] on textarea "[PERSON_NAME] CoveredBridge-PhilomathOregon-LaineyMorse-Credit-ShareWithCredit …" at bounding box center [994, 380] width 260 height 140
drag, startPoint x: 931, startPoint y: 352, endPoint x: 851, endPoint y: 356, distance: 79.5
click at [864, 356] on textarea "[PERSON_NAME] Covered Bridge near [GEOGRAPHIC_DATA]-LaineyMorse-Credit-ShareWit…" at bounding box center [994, 380] width 260 height 140
drag, startPoint x: 916, startPoint y: 350, endPoint x: 928, endPoint y: 351, distance: 11.9
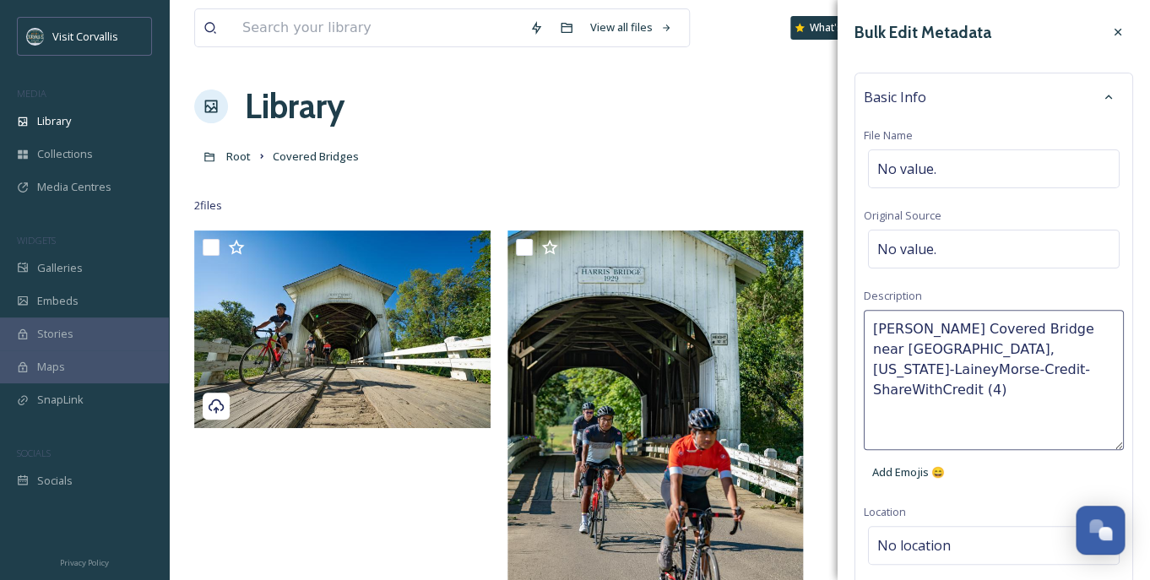
click at [928, 351] on textarea "[PERSON_NAME] Covered Bridge near [GEOGRAPHIC_DATA], [US_STATE]-LaineyMorse-Cre…" at bounding box center [994, 380] width 260 height 140
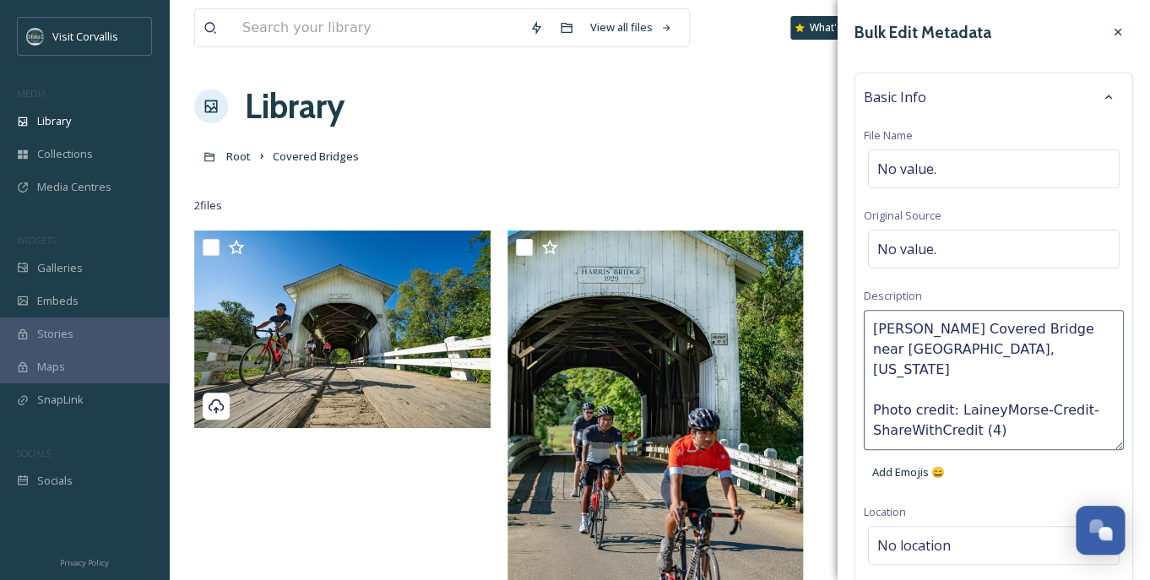
click at [992, 396] on textarea "[PERSON_NAME] Covered Bridge near [GEOGRAPHIC_DATA], [US_STATE] Photo credit: L…" at bounding box center [994, 380] width 260 height 140
drag, startPoint x: 1038, startPoint y: 393, endPoint x: 1041, endPoint y: 411, distance: 17.9
click at [1041, 411] on textarea "[PERSON_NAME] Covered Bridge near [GEOGRAPHIC_DATA], [US_STATE] Photo credit: […" at bounding box center [994, 380] width 260 height 140
type textarea "[PERSON_NAME] Covered Bridge near [GEOGRAPHIC_DATA], [US_STATE] Photo credit: […"
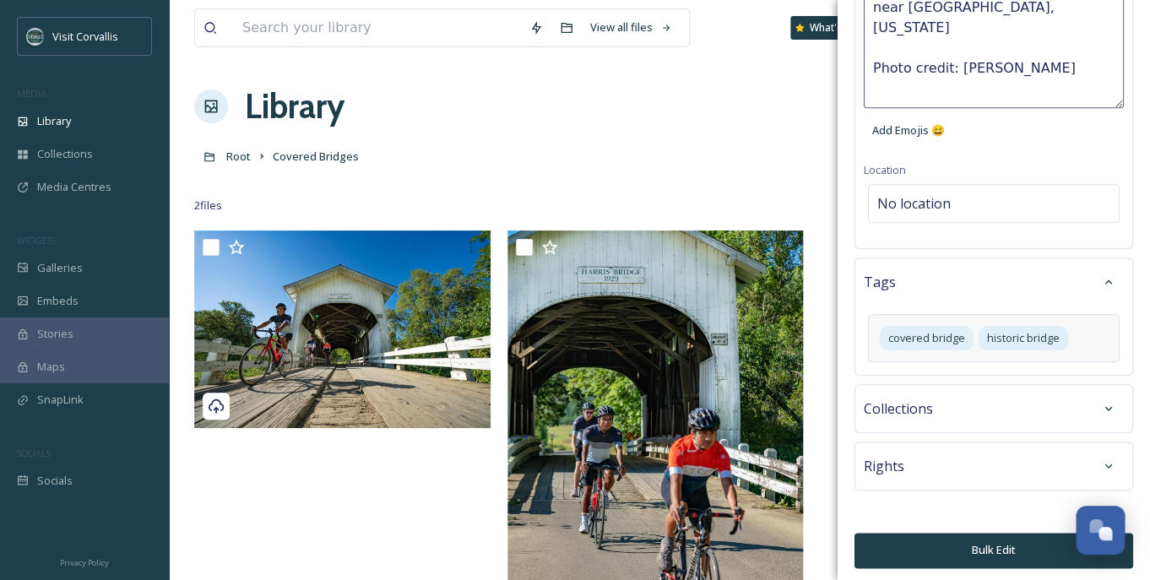
scroll to position [12, 0]
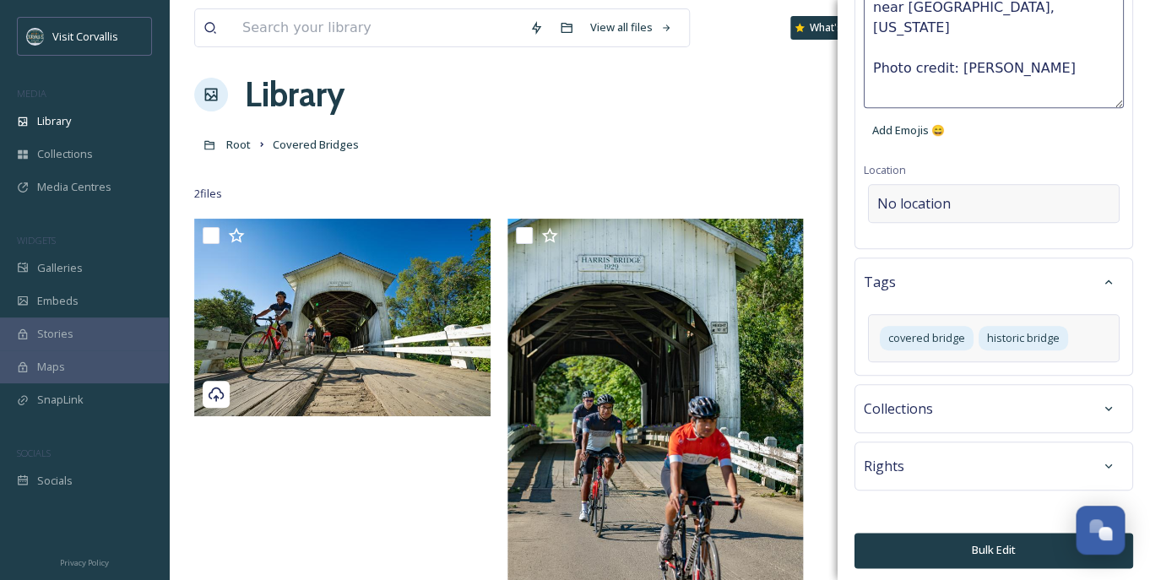
click at [927, 200] on span "No location" at bounding box center [914, 203] width 73 height 20
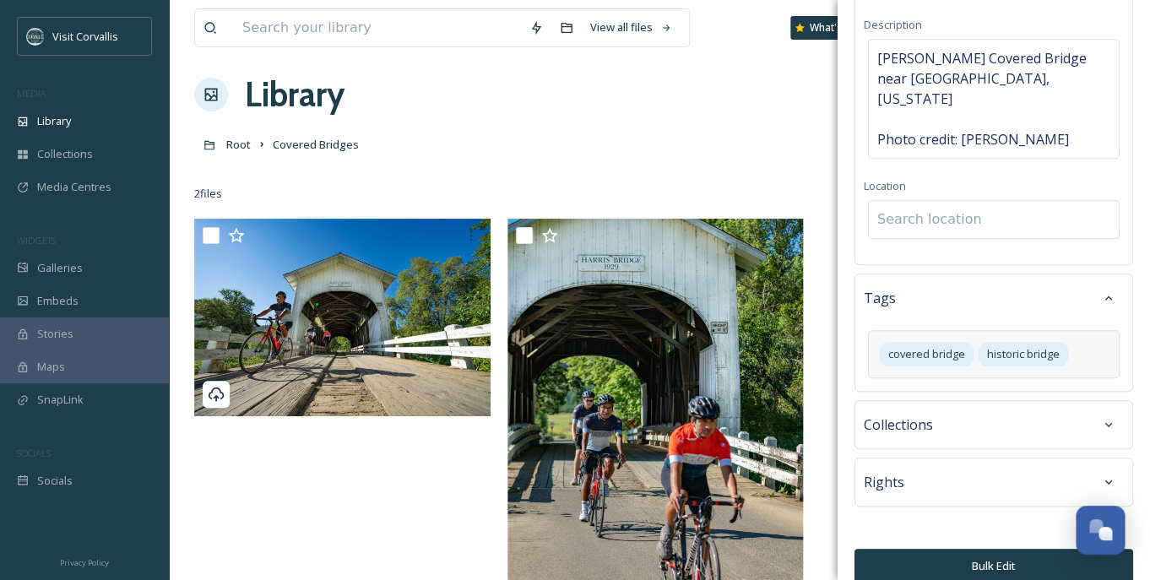
click at [906, 201] on input at bounding box center [994, 219] width 250 height 37
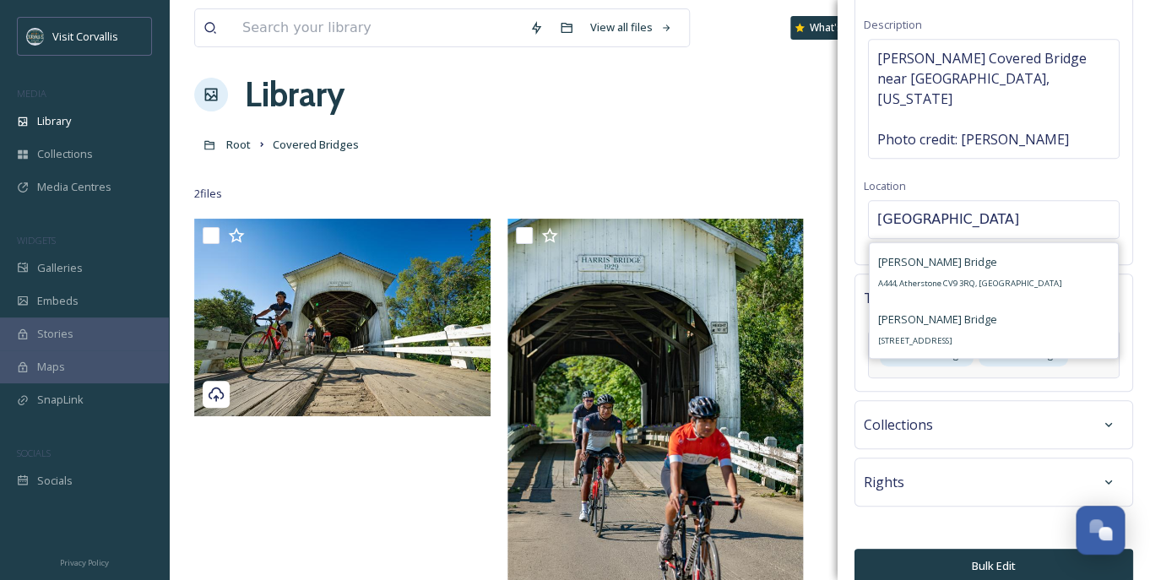
click at [910, 201] on input "[GEOGRAPHIC_DATA]" at bounding box center [994, 219] width 250 height 37
click at [968, 201] on input "[PERSON_NAME] bridge" at bounding box center [994, 219] width 250 height 37
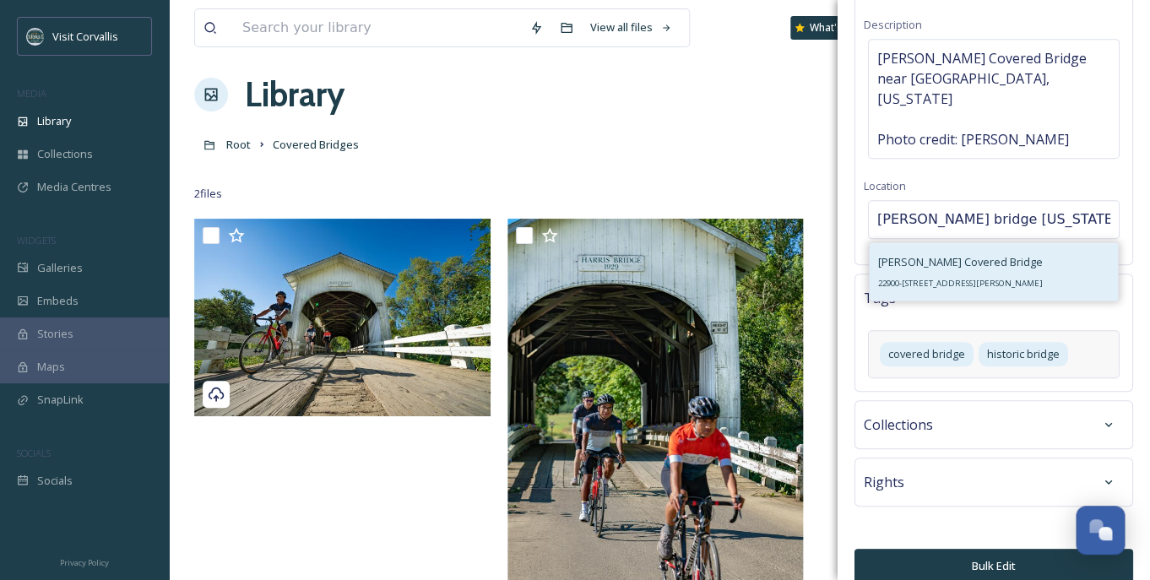
type input "[PERSON_NAME] bridge [US_STATE]"
click at [984, 254] on span "[PERSON_NAME] Covered Bridge" at bounding box center [960, 261] width 165 height 15
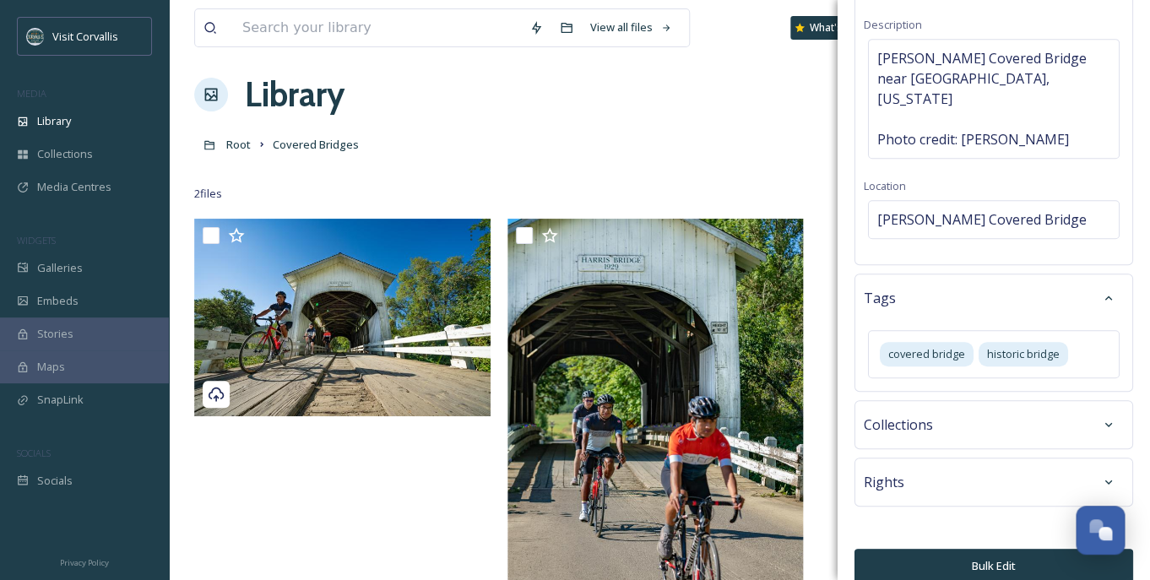
click at [870, 549] on button "Bulk Edit" at bounding box center [994, 566] width 279 height 35
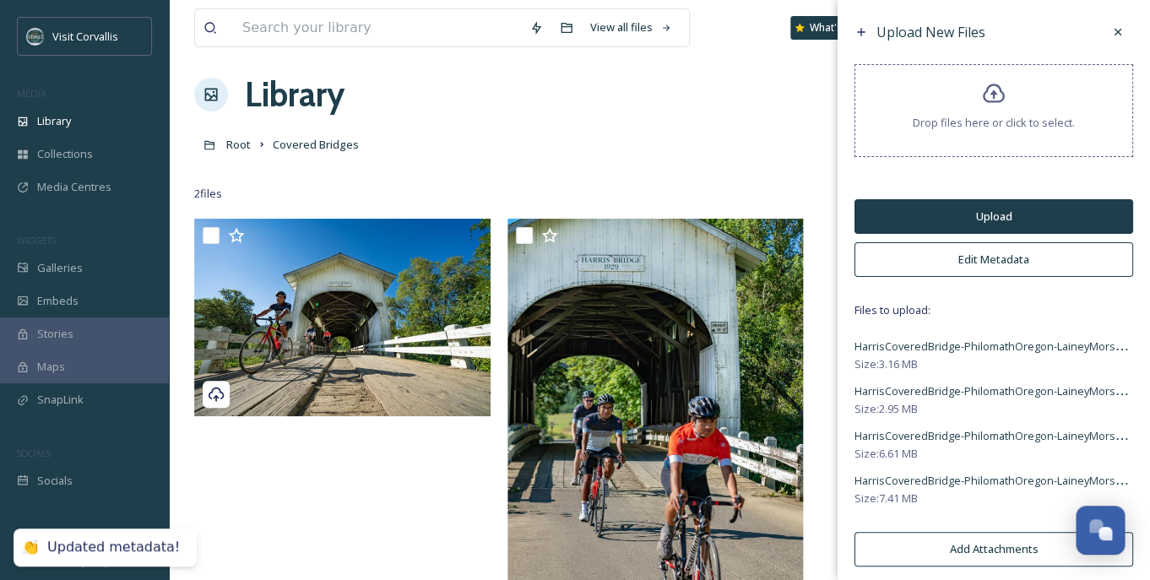
click at [956, 213] on button "Upload" at bounding box center [994, 216] width 279 height 35
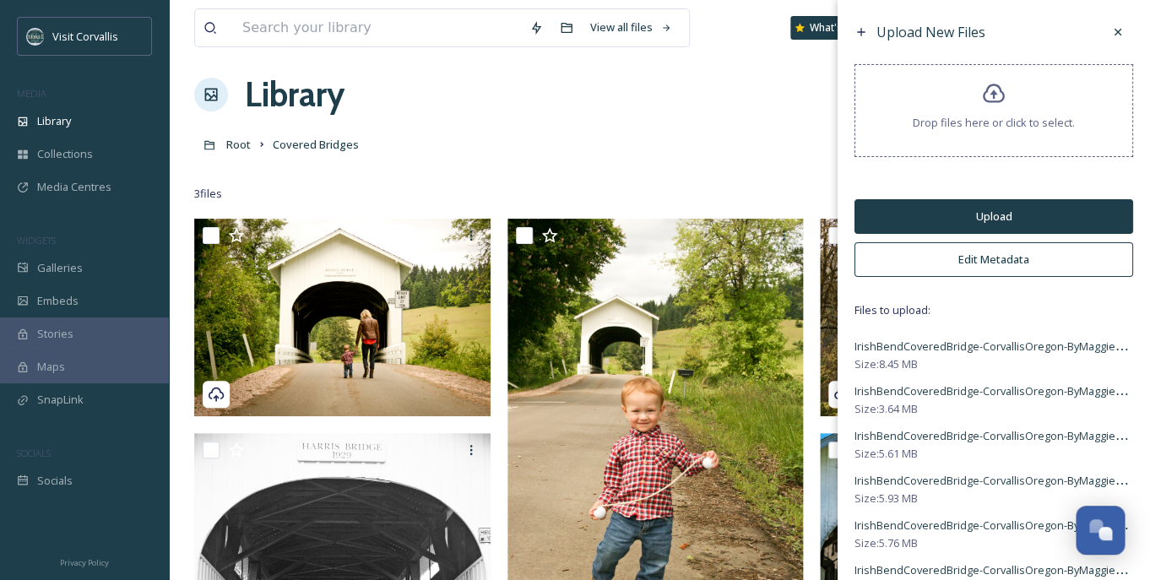
click at [930, 255] on button "Edit Metadata" at bounding box center [994, 259] width 279 height 35
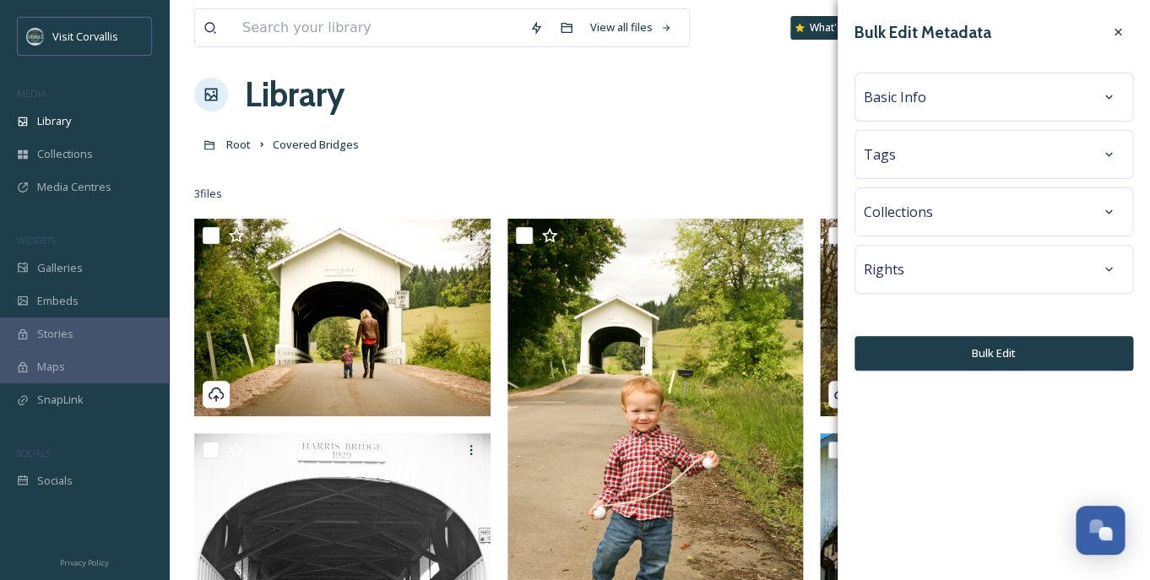
click at [931, 158] on div "Tags" at bounding box center [994, 154] width 260 height 30
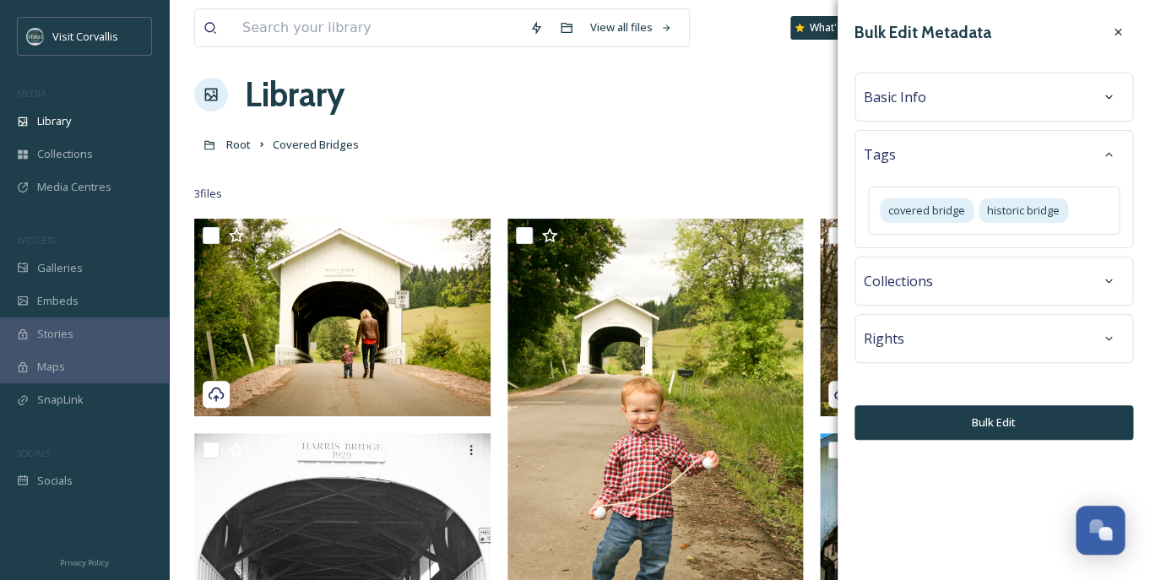
click at [933, 92] on div "Basic Info" at bounding box center [994, 97] width 260 height 30
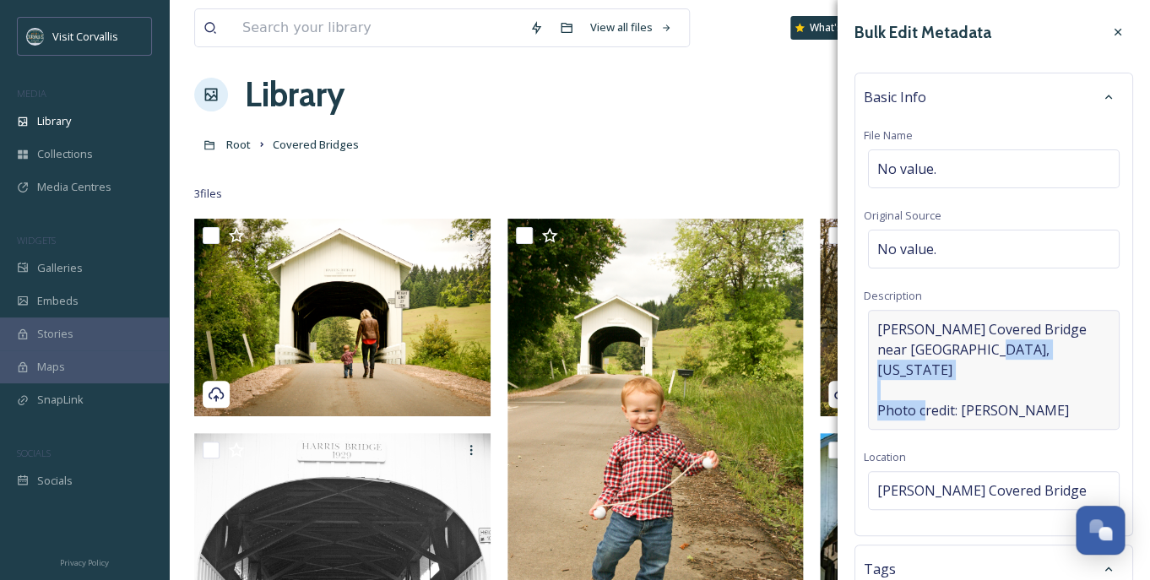
drag, startPoint x: 1059, startPoint y: 393, endPoint x: 878, endPoint y: 386, distance: 180.9
click at [878, 386] on span "[PERSON_NAME] Covered Bridge near [GEOGRAPHIC_DATA], [US_STATE] Photo credit: […" at bounding box center [994, 369] width 233 height 101
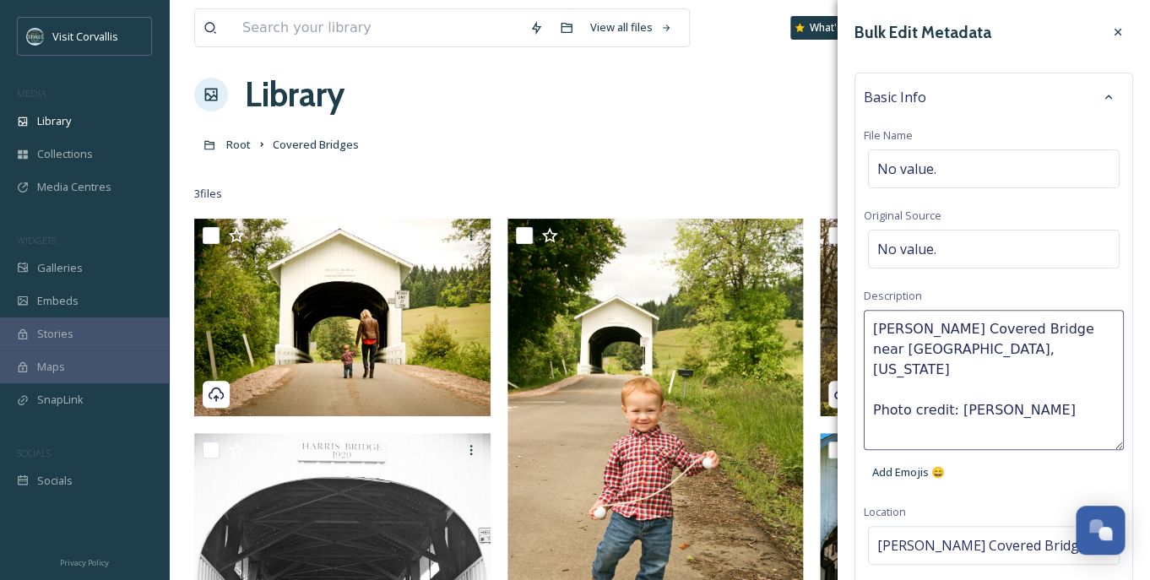
drag, startPoint x: 1063, startPoint y: 394, endPoint x: 871, endPoint y: 384, distance: 192.0
click at [871, 384] on textarea "[PERSON_NAME] Covered Bridge near [GEOGRAPHIC_DATA], [US_STATE] Photo credit: […" at bounding box center [994, 380] width 260 height 140
drag, startPoint x: 912, startPoint y: 329, endPoint x: 846, endPoint y: 329, distance: 66.7
click at [864, 329] on textarea "[PERSON_NAME] Covered Bridge near [GEOGRAPHIC_DATA], [US_STATE]" at bounding box center [994, 380] width 260 height 140
type textarea "Irish [GEOGRAPHIC_DATA] near [GEOGRAPHIC_DATA], [US_STATE]"
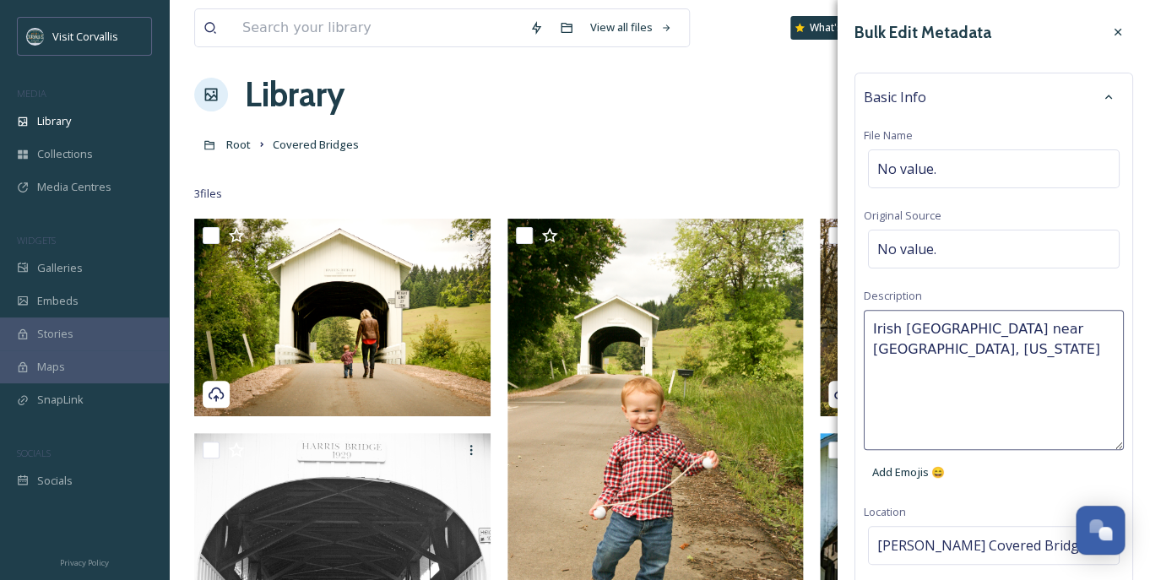
click at [987, 354] on textarea "Irish [GEOGRAPHIC_DATA] near [GEOGRAPHIC_DATA], [US_STATE]" at bounding box center [994, 380] width 260 height 140
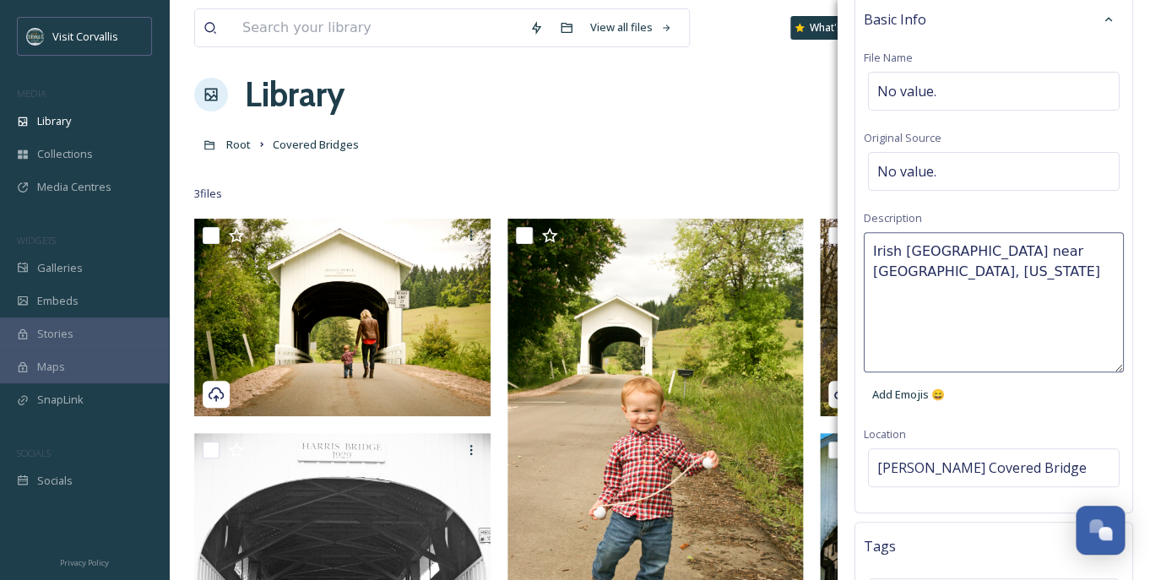
scroll to position [90, 0]
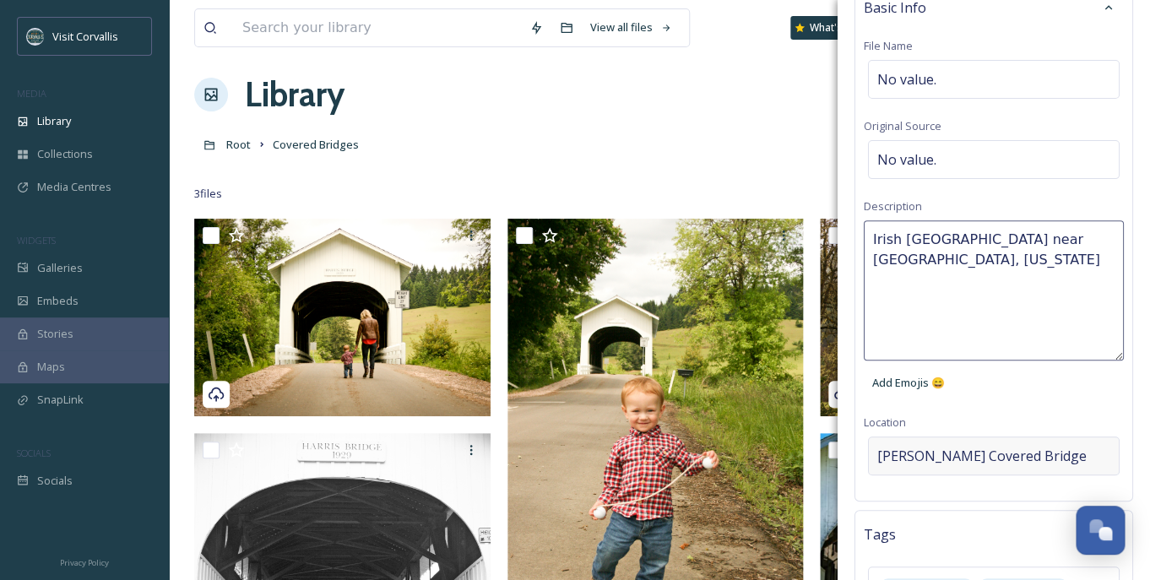
click at [919, 451] on div "Bulk Edit Metadata Basic Info File Name No value. Original Source No value. Des…" at bounding box center [994, 373] width 313 height 927
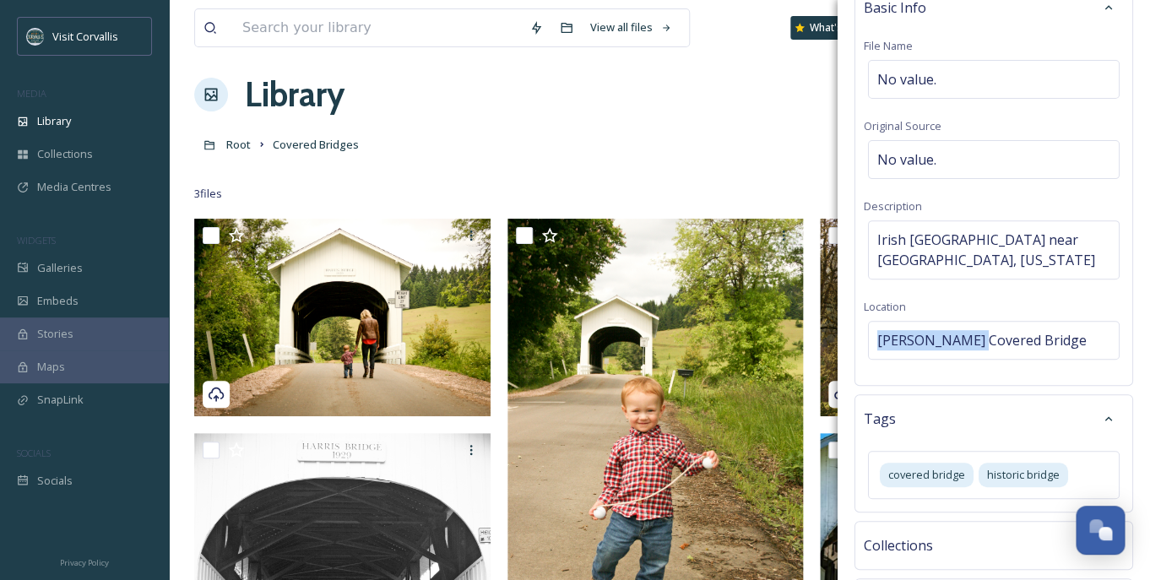
drag, startPoint x: 973, startPoint y: 341, endPoint x: 864, endPoint y: 343, distance: 109.0
click at [864, 343] on div "Basic Info File Name No value. Original Source No value. Description Irish Bend…" at bounding box center [994, 184] width 279 height 403
click at [938, 334] on span "[PERSON_NAME] Covered Bridge" at bounding box center [982, 340] width 209 height 20
drag, startPoint x: 974, startPoint y: 334, endPoint x: 884, endPoint y: 340, distance: 90.6
click at [884, 340] on input "[PERSON_NAME] Covered Bridge" at bounding box center [994, 340] width 250 height 37
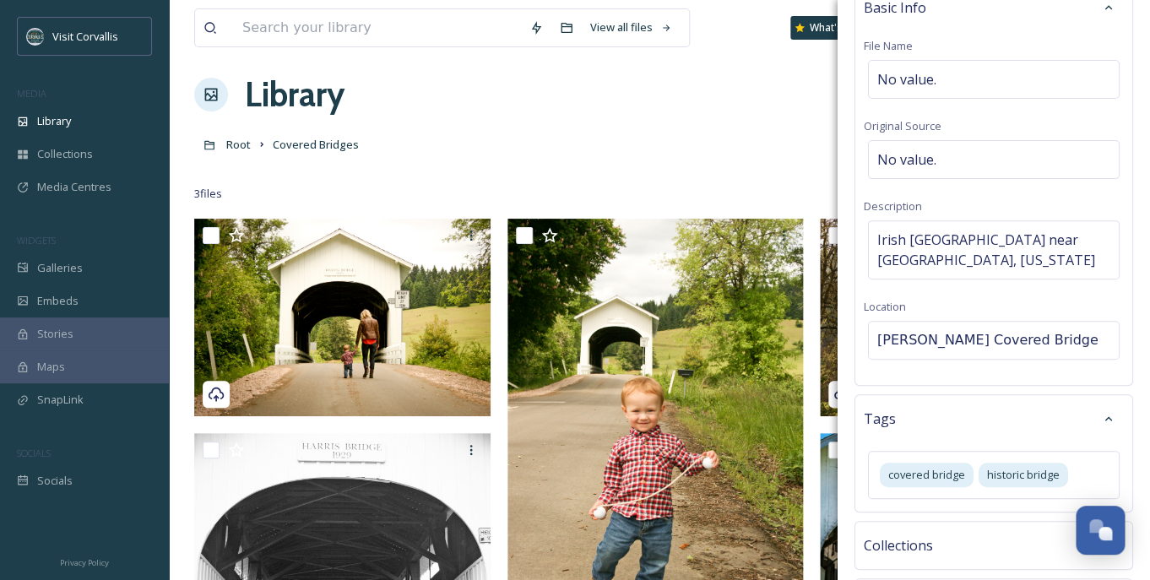
click at [910, 338] on input "[PERSON_NAME] Covered Bridge" at bounding box center [994, 340] width 250 height 37
drag, startPoint x: 915, startPoint y: 341, endPoint x: 872, endPoint y: 341, distance: 43.1
click at [872, 341] on input "[PERSON_NAME] Covered Bridge" at bounding box center [994, 340] width 250 height 37
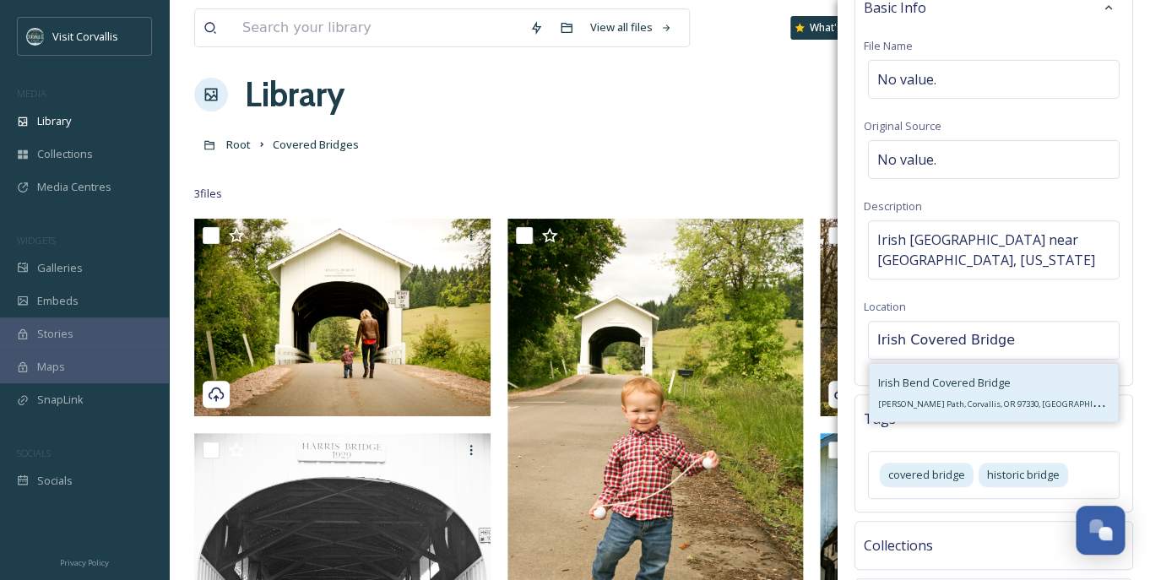
type input "Irish Covered Bridge"
click at [919, 384] on span "Irish Bend Covered Bridge" at bounding box center [944, 382] width 133 height 15
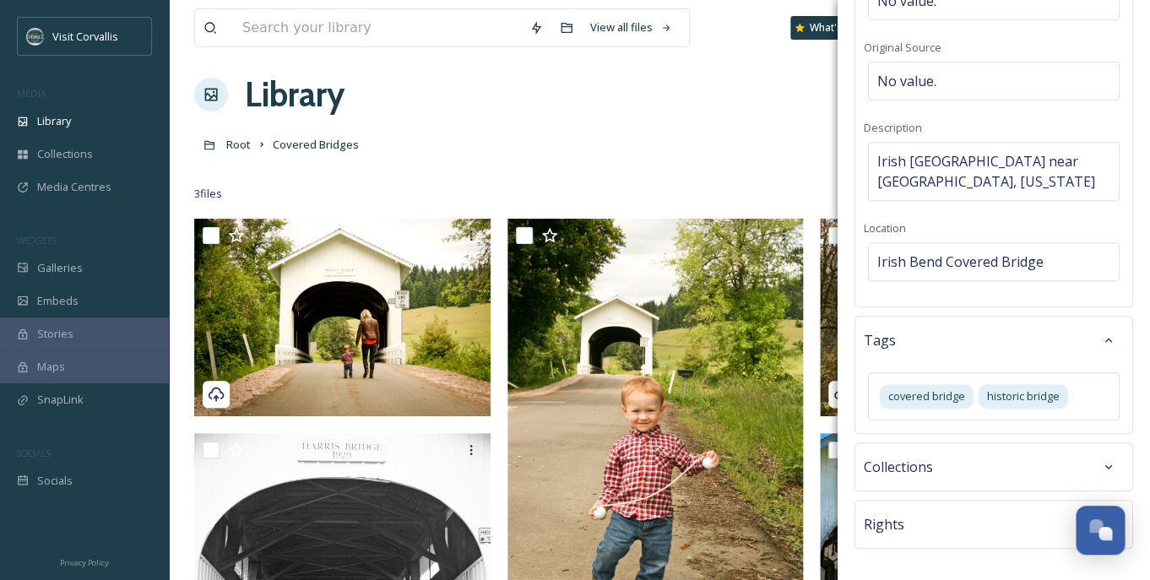
scroll to position [231, 0]
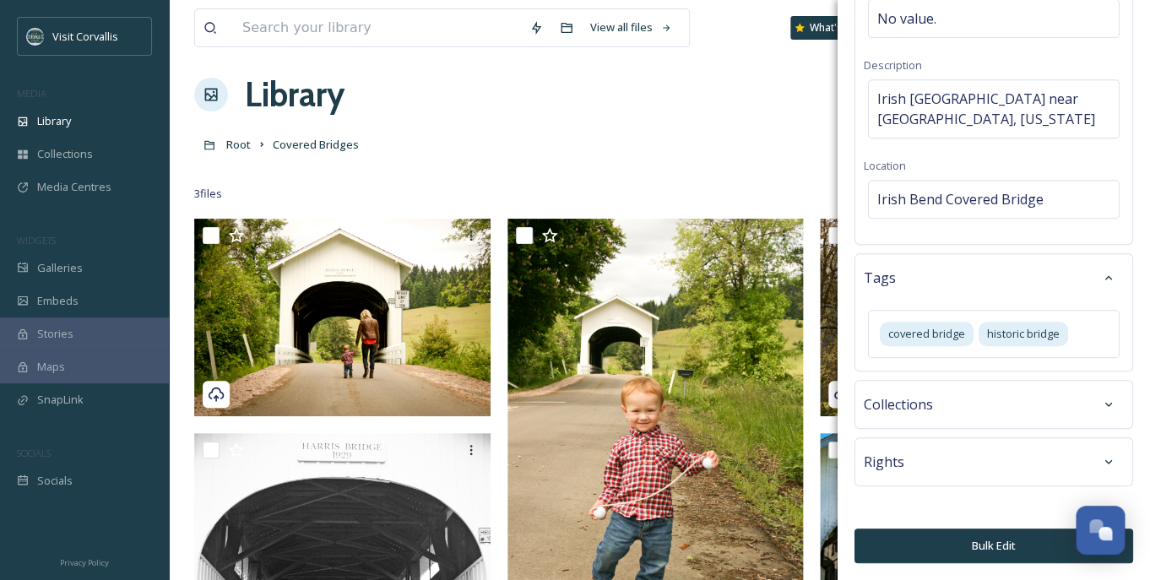
click at [910, 546] on button "Bulk Edit" at bounding box center [994, 546] width 279 height 35
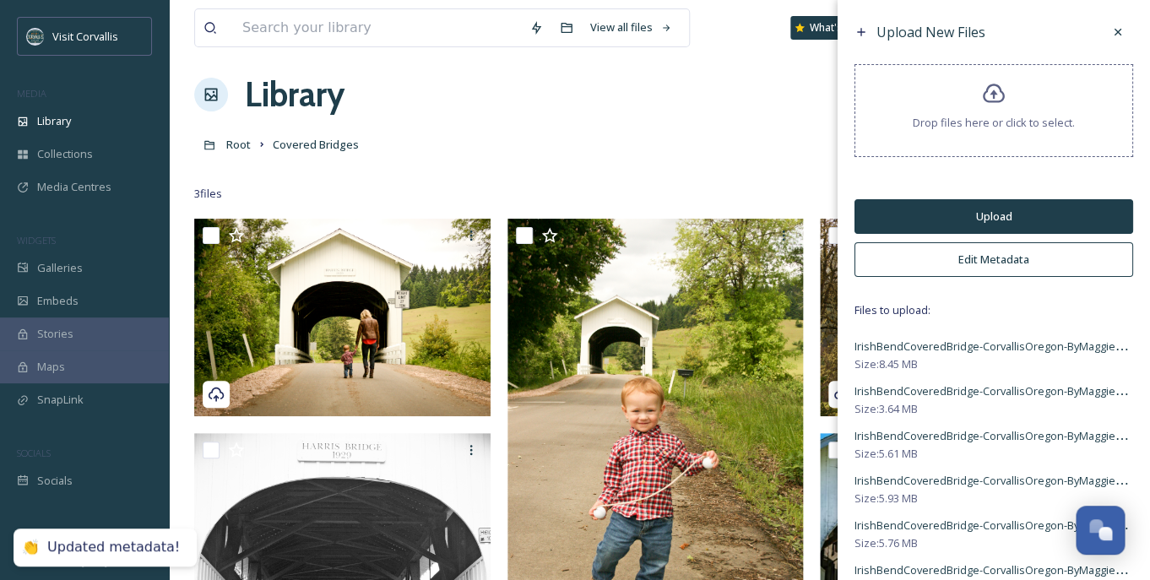
click at [916, 213] on button "Upload" at bounding box center [994, 216] width 279 height 35
